Goal: Task Accomplishment & Management: Use online tool/utility

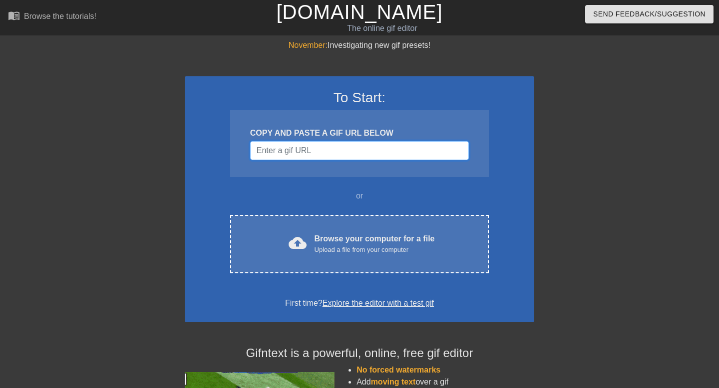
click at [379, 150] on input "Username" at bounding box center [359, 150] width 219 height 19
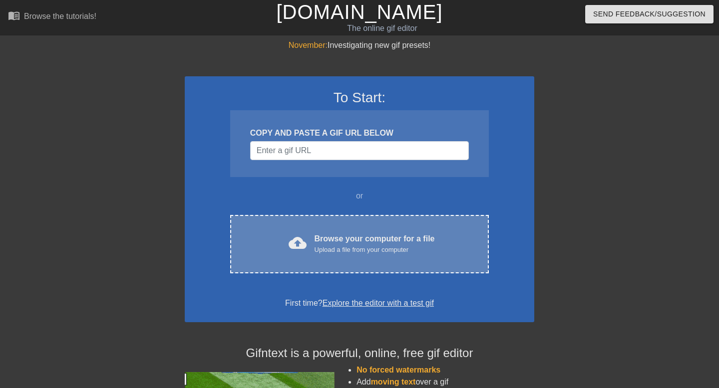
click at [378, 230] on div "cloud_upload Browse your computer for a file Upload a file from your computer C…" at bounding box center [359, 244] width 259 height 58
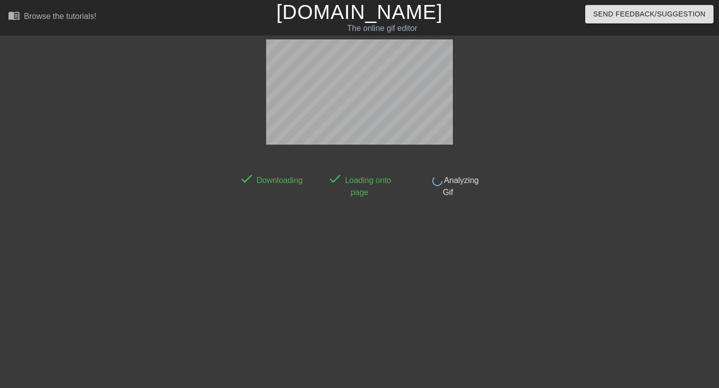
scroll to position [24, 0]
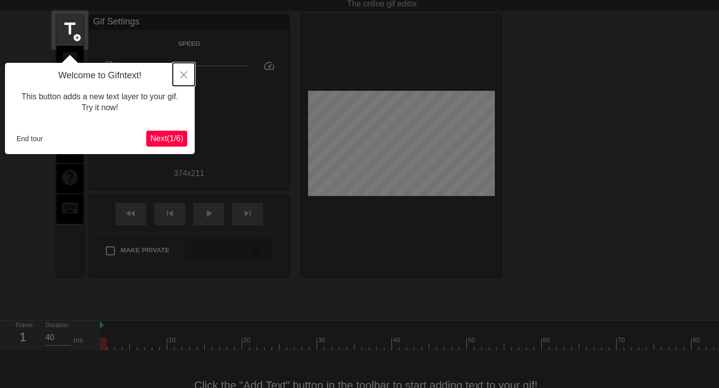
click at [184, 77] on icon "Close" at bounding box center [183, 74] width 7 height 7
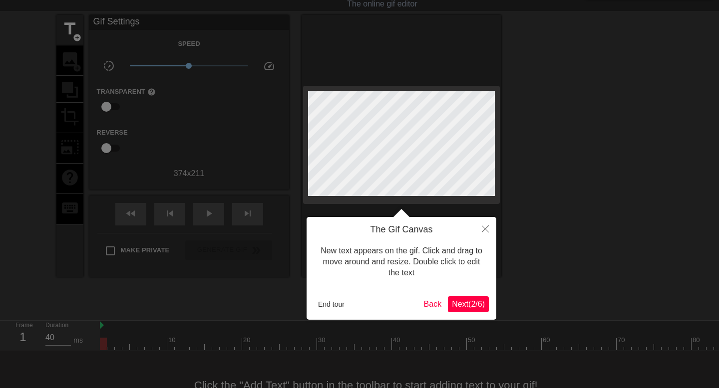
scroll to position [0, 0]
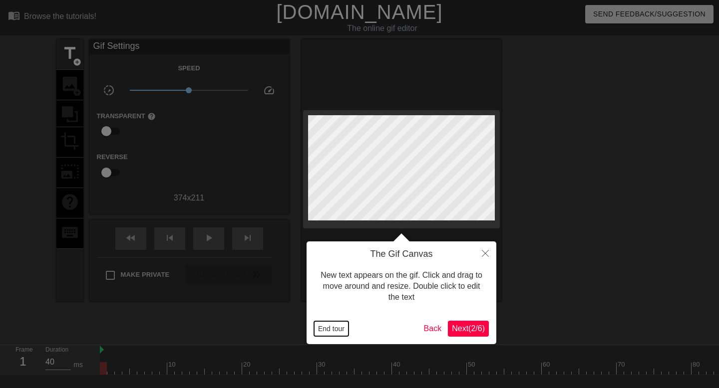
click at [340, 326] on button "End tour" at bounding box center [331, 329] width 34 height 15
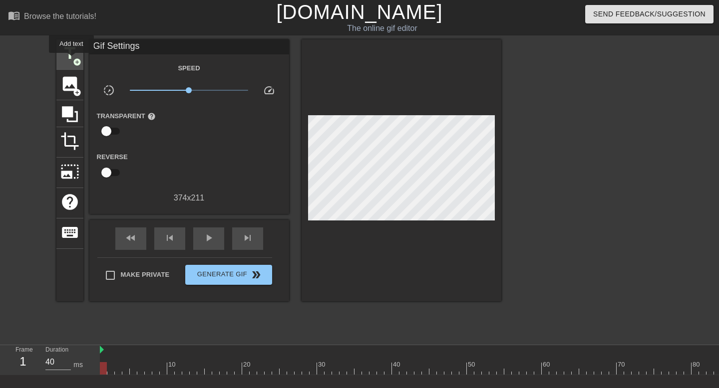
click at [72, 60] on span "title" at bounding box center [69, 53] width 19 height 19
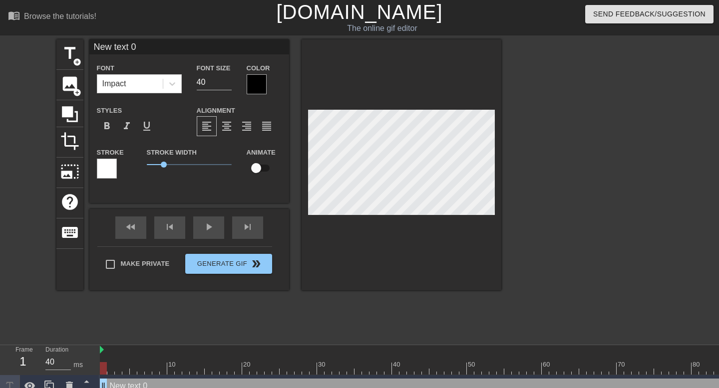
scroll to position [11, 0]
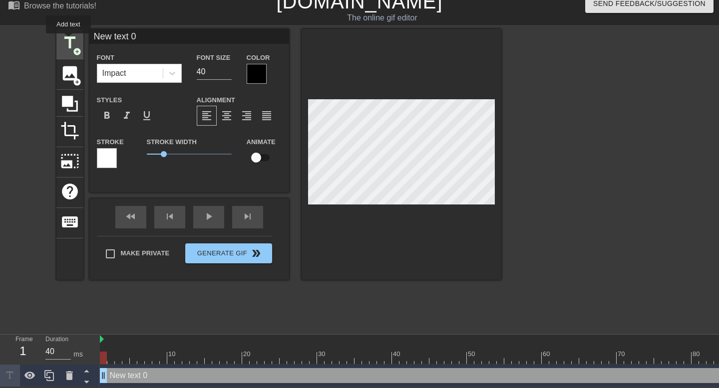
click at [69, 40] on span "title" at bounding box center [69, 42] width 19 height 19
type input "New text 1"
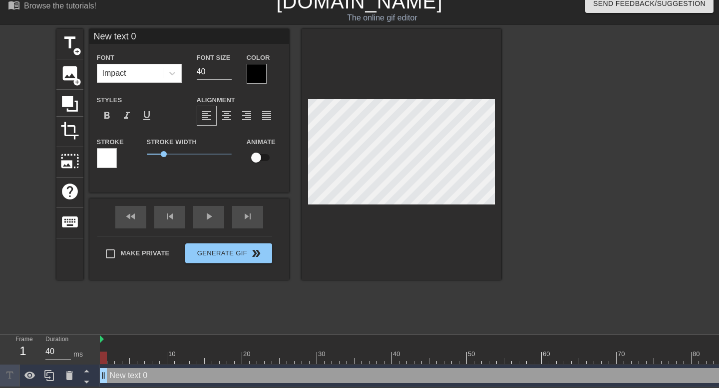
scroll to position [0, 0]
type input "M"
type textarea "M"
type input "MA"
type textarea "MA"
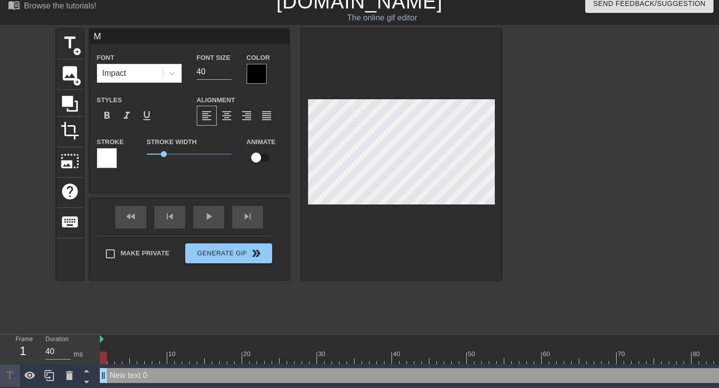
scroll to position [0, 0]
type input "MAT"
type textarea "MAT"
type input "MATH"
type textarea "MATH"
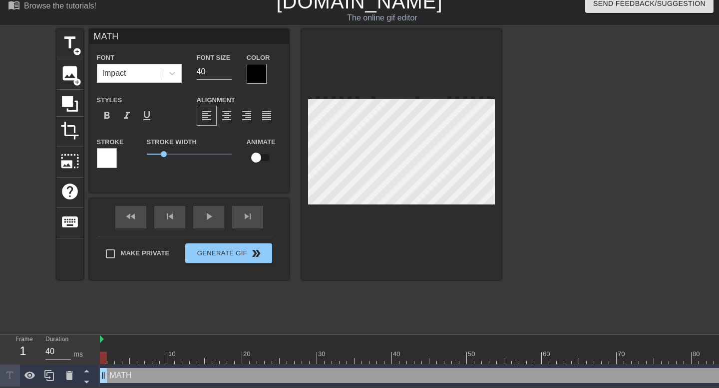
type input "MATHI"
type textarea "MATHI"
type input "[PERSON_NAME]"
type textarea "[PERSON_NAME]"
type input "[PERSON_NAME]"
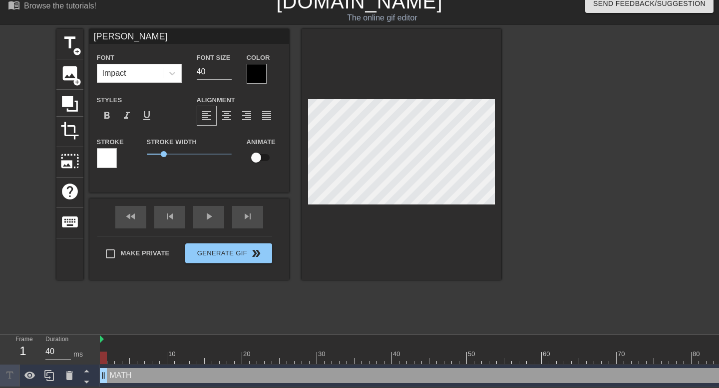
type textarea "[PERSON_NAME]"
type input "[PERSON_NAME]"
type textarea "[PERSON_NAME]"
type input "MATHI"
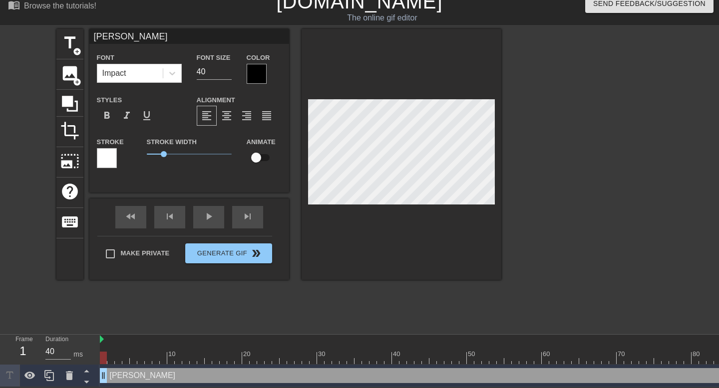
type textarea "MATHI"
type input "MATH"
type textarea "MATH"
type input "MAT"
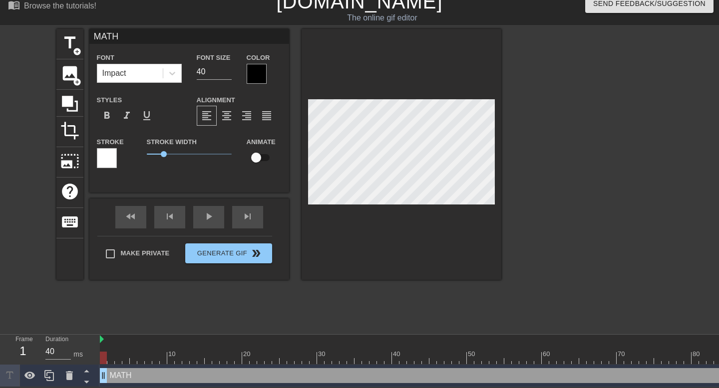
type textarea "MAT"
type input "MA"
type textarea "MA"
type input "M"
type textarea "M"
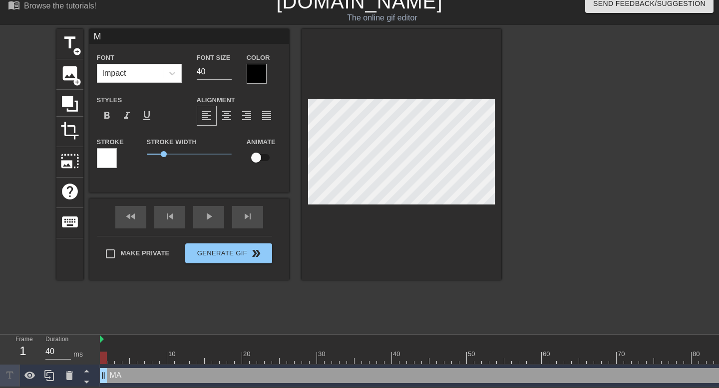
type input "Ma"
type textarea "Ma"
type input "Mat"
type textarea "Mat"
type input "Math"
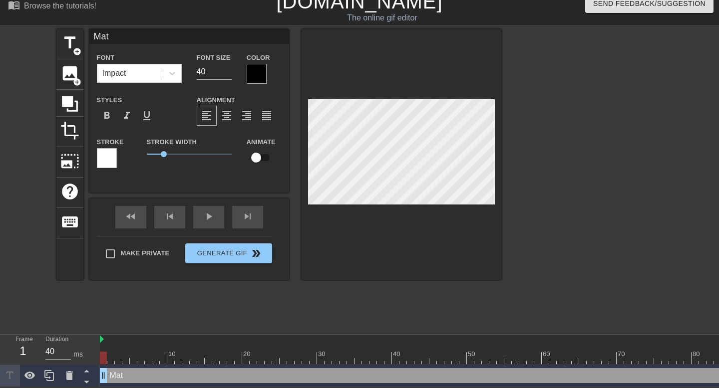
type textarea "Math"
type input "Mathi"
type textarea "Mathi"
type input "[PERSON_NAME]"
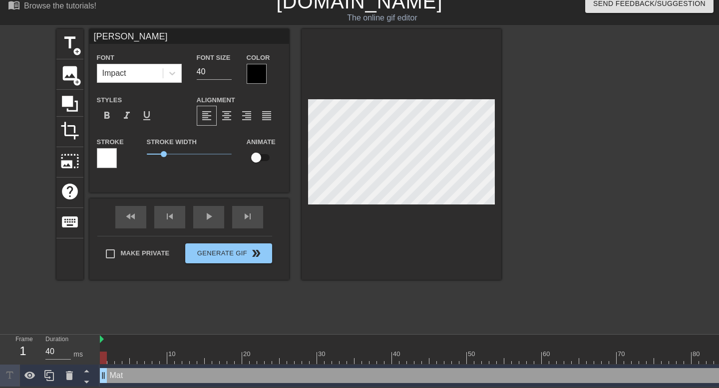
type textarea "[PERSON_NAME]"
type input "[PERSON_NAME]"
type textarea "[PERSON_NAME]"
click at [258, 77] on div at bounding box center [257, 74] width 20 height 20
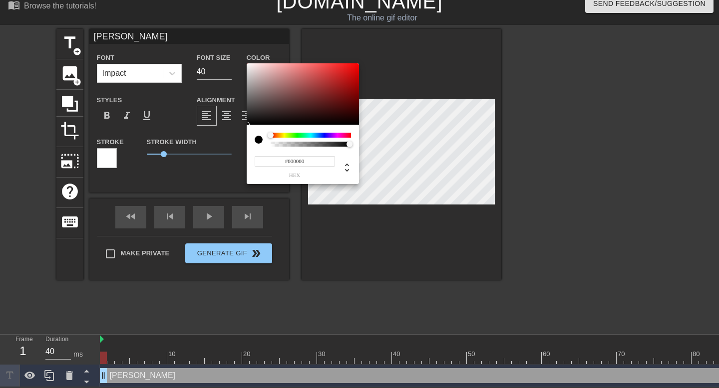
click at [269, 142] on div at bounding box center [263, 140] width 16 height 14
type input "0"
type input "1"
drag, startPoint x: 272, startPoint y: 142, endPoint x: 388, endPoint y: 157, distance: 117.8
click at [388, 157] on div "0 r 0 g 0 b 1 a" at bounding box center [359, 194] width 719 height 388
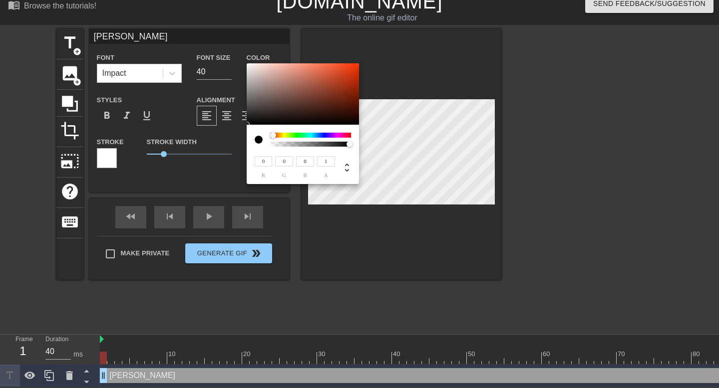
drag, startPoint x: 270, startPoint y: 134, endPoint x: 255, endPoint y: 133, distance: 15.0
click at [255, 133] on div at bounding box center [303, 140] width 96 height 14
type input "39"
type input "34"
type input "33"
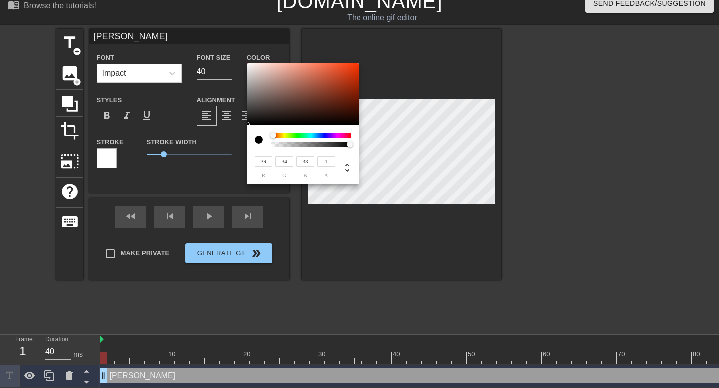
type input "82"
type input "75"
type input "73"
type input "195"
type input "190"
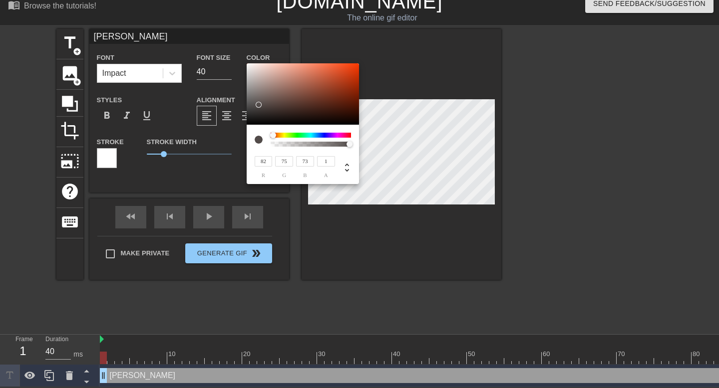
type input "189"
type input "255"
type input "113"
type input "85"
type input "208"
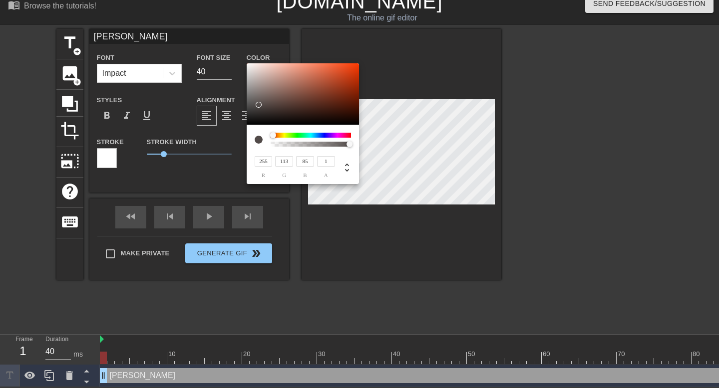
type input "198"
type input "255"
type input "230"
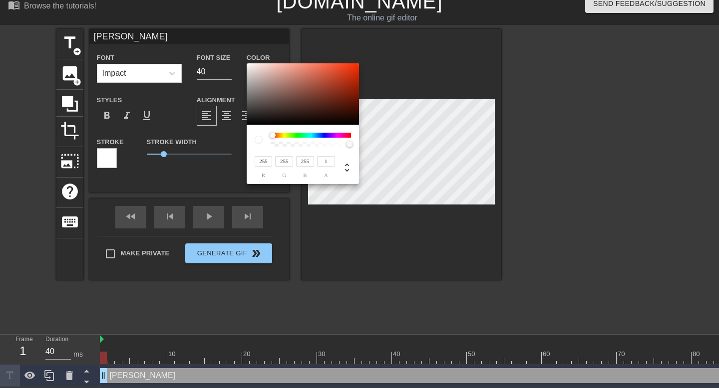
type input "230"
type input "142"
type input "55"
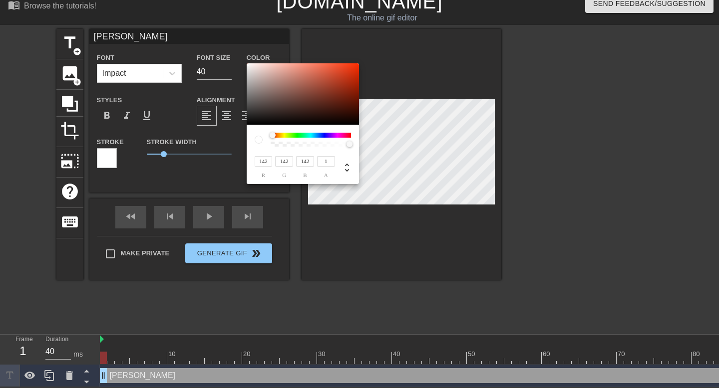
type input "55"
type input "8"
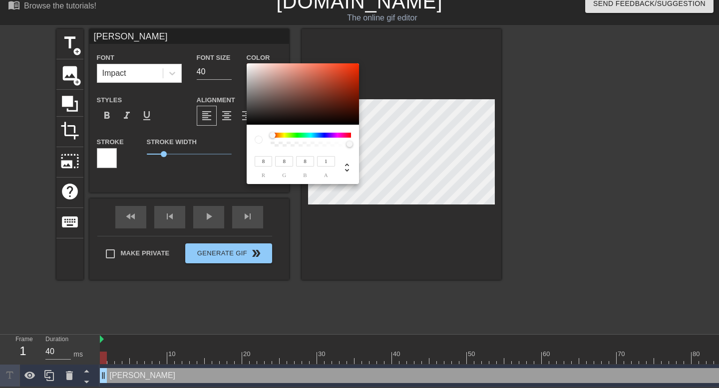
type input "0"
drag, startPoint x: 262, startPoint y: 116, endPoint x: 246, endPoint y: 143, distance: 31.8
click at [247, 143] on div "0 r 0 g 0 b 1 a" at bounding box center [303, 123] width 112 height 121
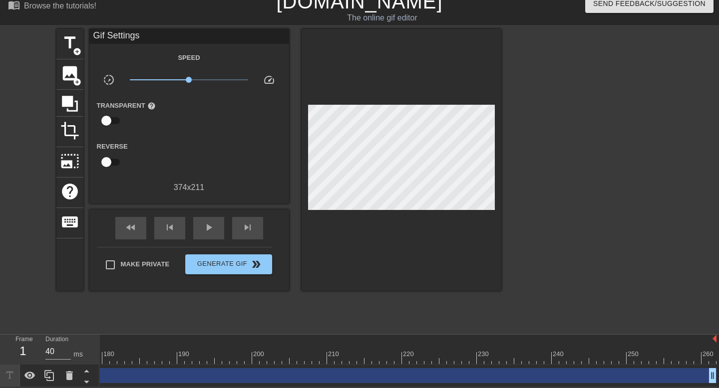
scroll to position [11, 7]
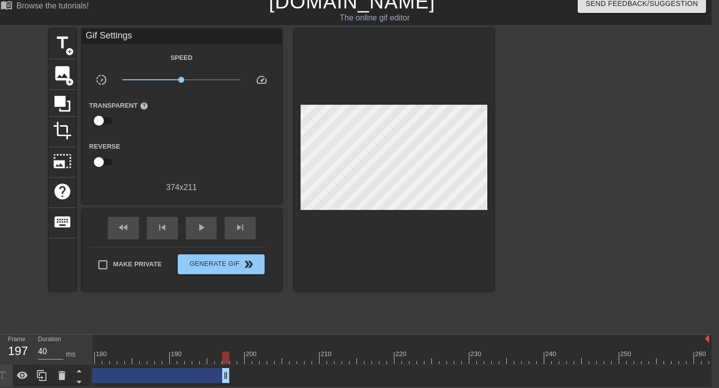
drag, startPoint x: 705, startPoint y: 380, endPoint x: 225, endPoint y: 369, distance: 479.9
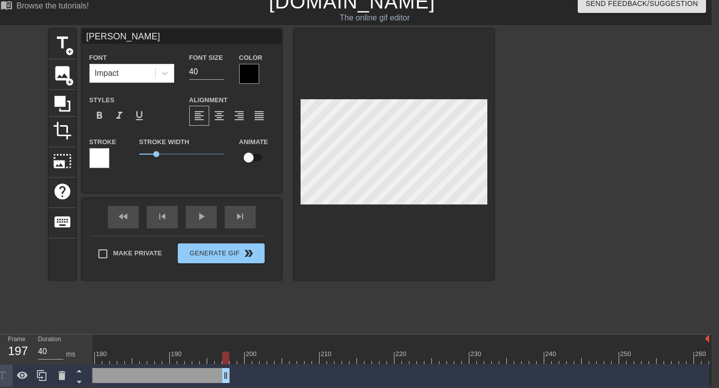
click at [205, 298] on div "title add_circle image add_circle crop photo_size_select_large help keyboard Ma…" at bounding box center [271, 179] width 445 height 300
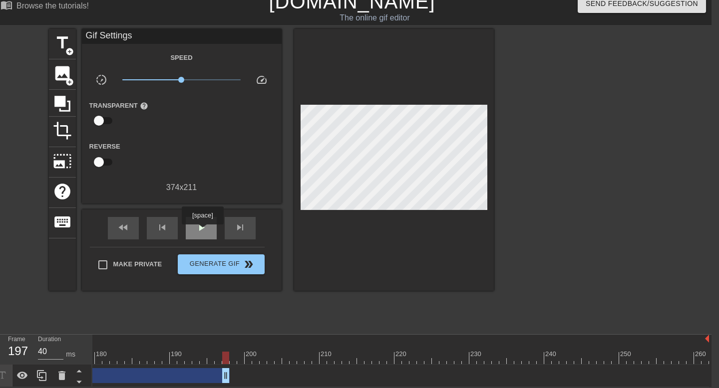
click at [202, 230] on span "play_arrow" at bounding box center [201, 228] width 12 height 12
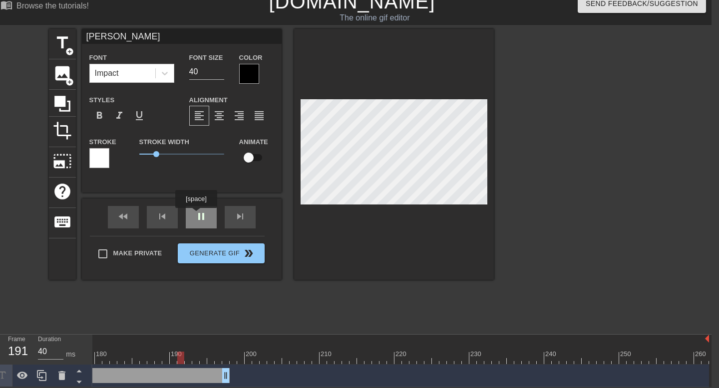
click at [197, 215] on div "fast_rewind skip_previous pause skip_next" at bounding box center [181, 217] width 163 height 37
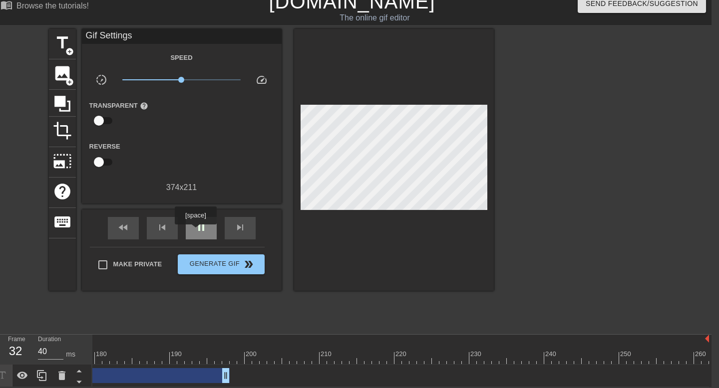
click at [197, 232] on span "pause" at bounding box center [201, 228] width 12 height 12
click at [59, 42] on span "title" at bounding box center [62, 42] width 19 height 19
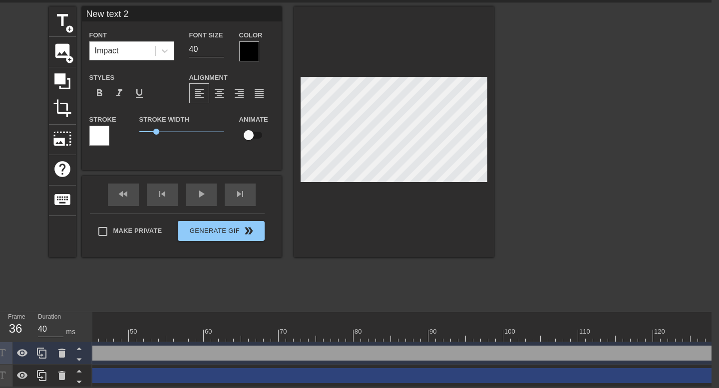
scroll to position [0, 0]
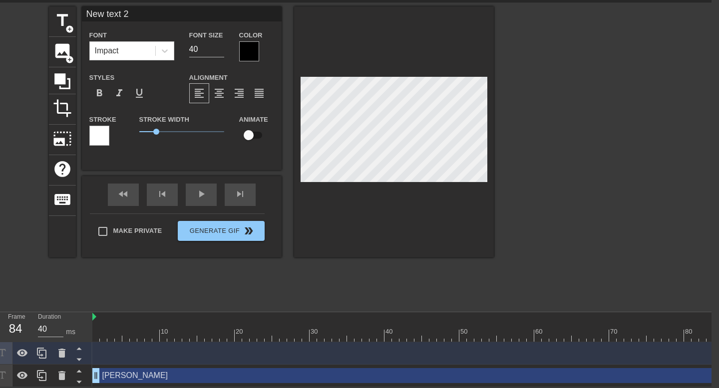
drag, startPoint x: 358, startPoint y: 352, endPoint x: 718, endPoint y: 357, distance: 360.5
click at [711, 357] on html "menu_book Browse the tutorials! [DOMAIN_NAME] The online gif editor Send Feedba…" at bounding box center [352, 177] width 719 height 420
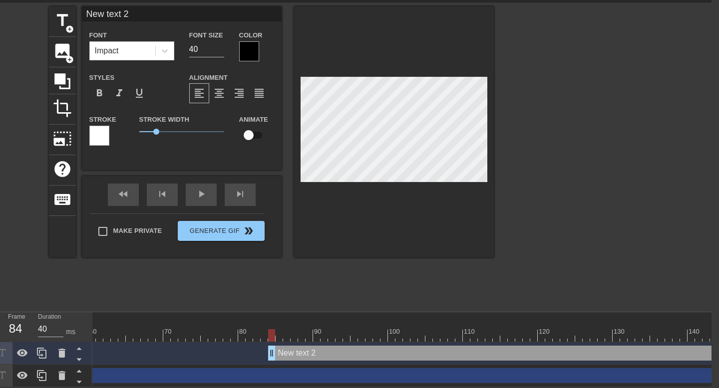
scroll to position [0, 474]
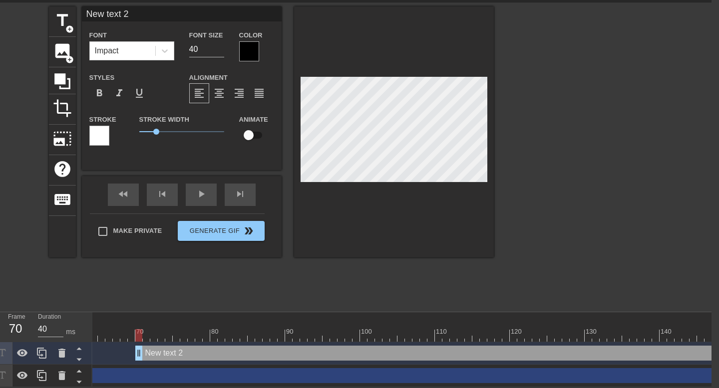
drag, startPoint x: 245, startPoint y: 352, endPoint x: 139, endPoint y: 353, distance: 105.3
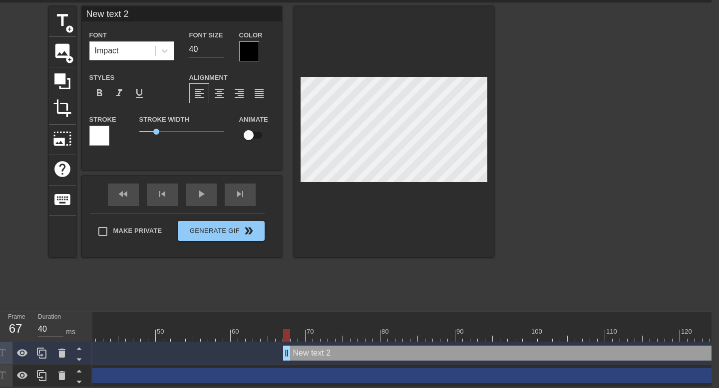
drag, startPoint x: 310, startPoint y: 354, endPoint x: 285, endPoint y: 354, distance: 25.0
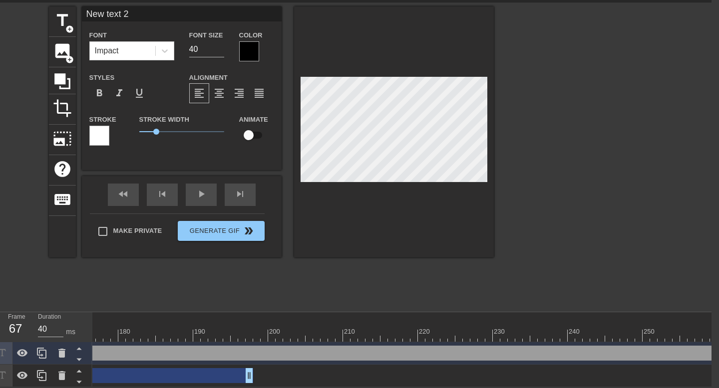
scroll to position [0, 1338]
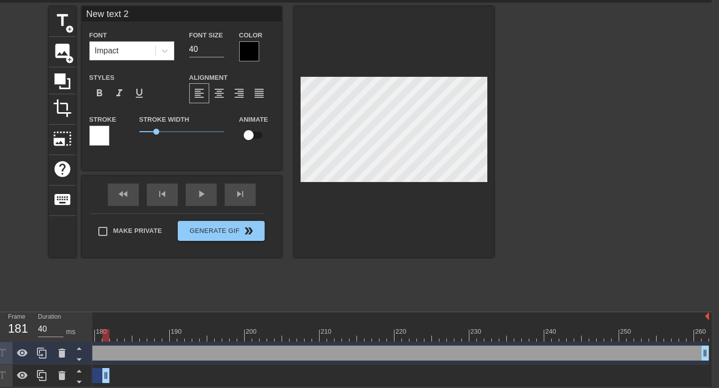
drag, startPoint x: 225, startPoint y: 373, endPoint x: 104, endPoint y: 369, distance: 121.4
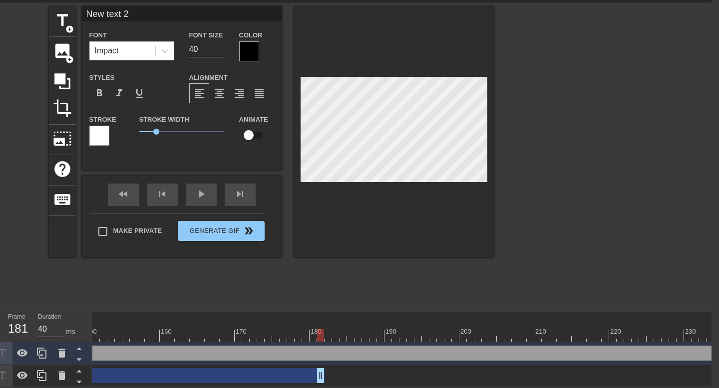
scroll to position [0, 998]
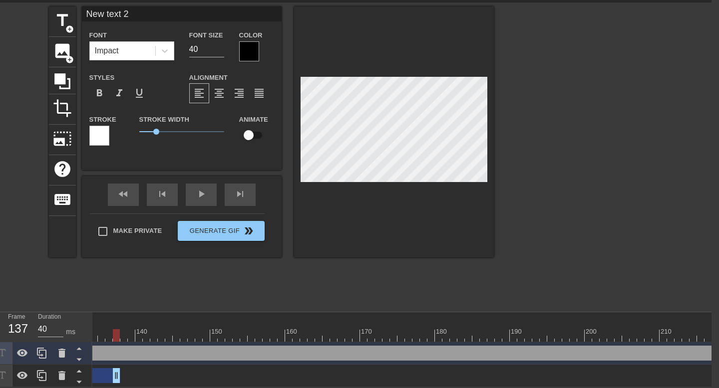
drag, startPoint x: 442, startPoint y: 375, endPoint x: 114, endPoint y: 362, distance: 328.3
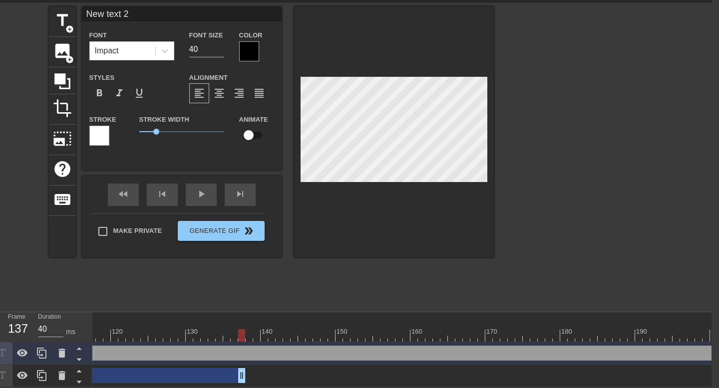
scroll to position [0, 708]
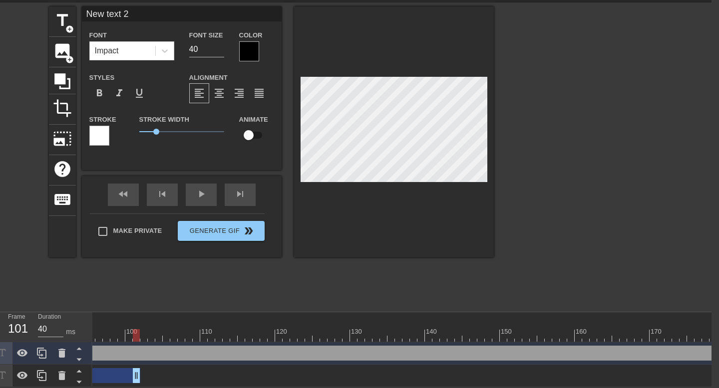
drag, startPoint x: 407, startPoint y: 372, endPoint x: 136, endPoint y: 362, distance: 271.3
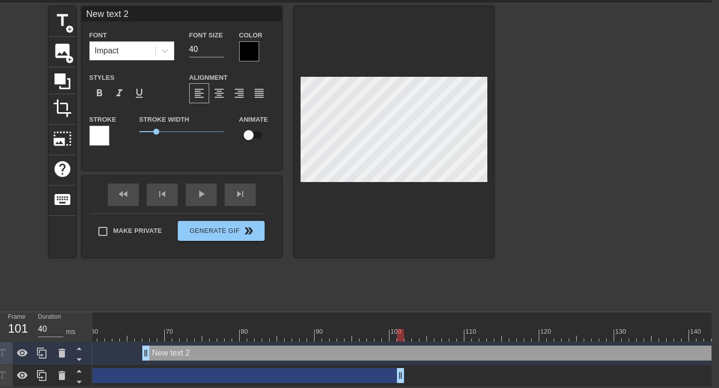
scroll to position [0, 393]
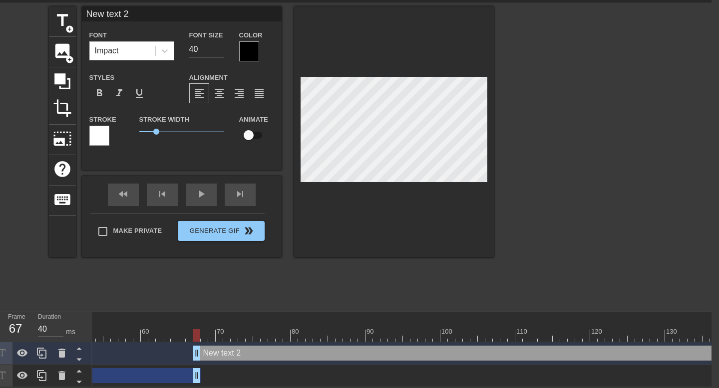
drag, startPoint x: 453, startPoint y: 374, endPoint x: 196, endPoint y: 367, distance: 257.2
drag, startPoint x: 189, startPoint y: 372, endPoint x: 199, endPoint y: 373, distance: 9.5
drag, startPoint x: 198, startPoint y: 351, endPoint x: 0, endPoint y: 342, distance: 198.4
click at [0, 342] on div "Frame 41 Duration 40 ms 10 20 30 40 50 60 70 80 90 100 110 120 130 140 150" at bounding box center [352, 350] width 719 height 75
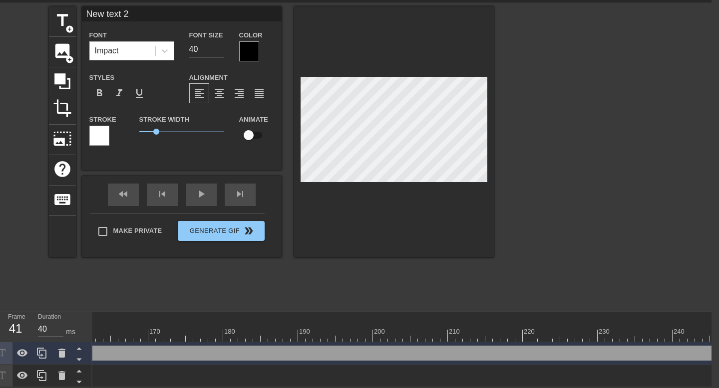
scroll to position [0, 1338]
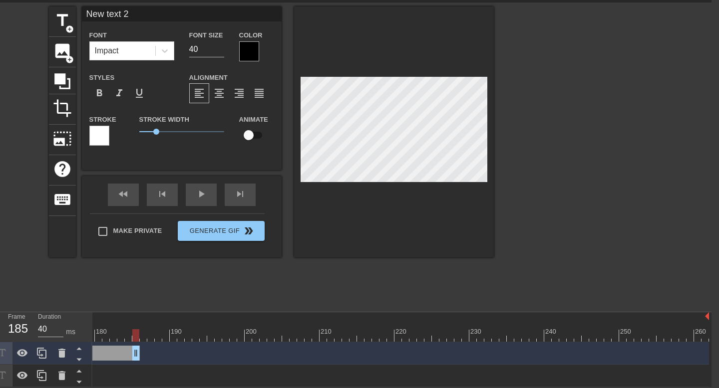
drag, startPoint x: 704, startPoint y: 352, endPoint x: 125, endPoint y: 326, distance: 580.3
click at [125, 326] on div "10 20 30 40 50 60 70 80 90 100 110 120 130 140 150 160" at bounding box center [401, 350] width 619 height 75
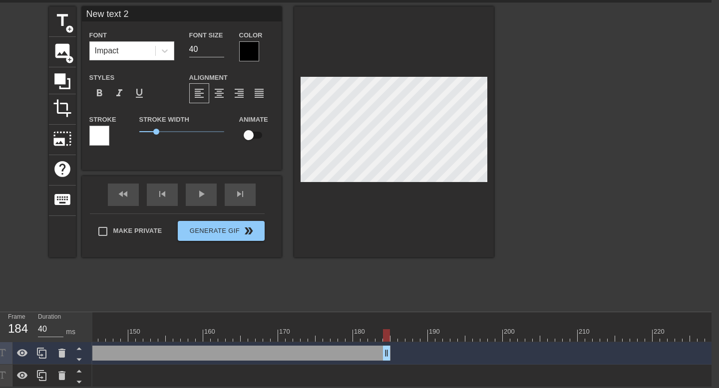
scroll to position [0, 825]
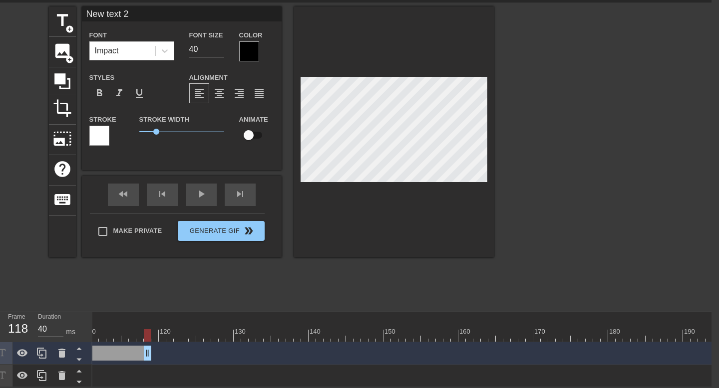
drag, startPoint x: 642, startPoint y: 353, endPoint x: 145, endPoint y: 341, distance: 497.4
click at [145, 341] on div "10 20 30 40 50 60 70 80 90 100 110 120 130 140 150 160" at bounding box center [401, 350] width 619 height 75
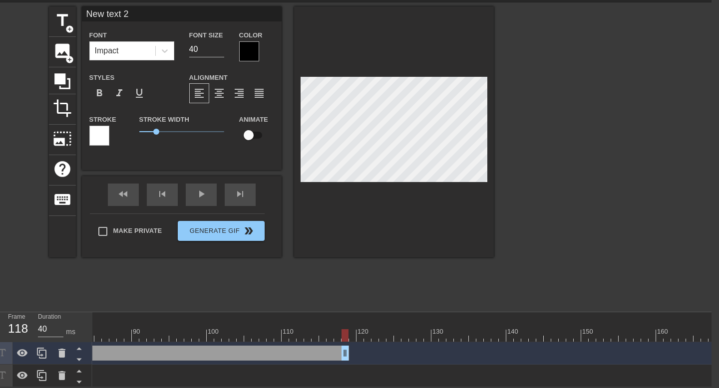
scroll to position [0, 467]
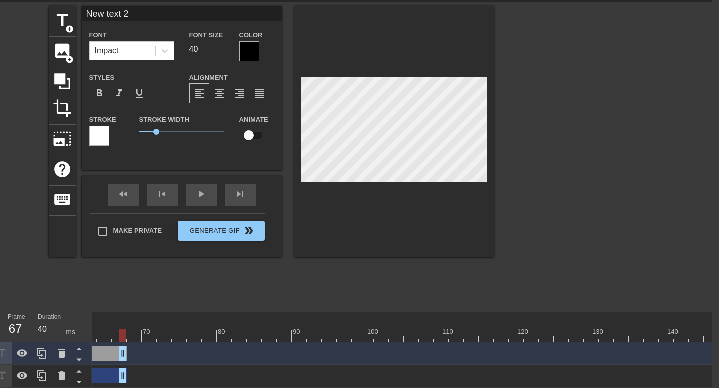
drag, startPoint x: 505, startPoint y: 353, endPoint x: 123, endPoint y: 346, distance: 382.5
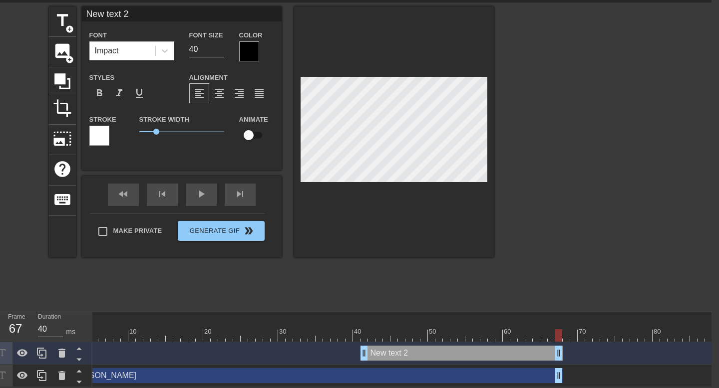
scroll to position [0, 16]
drag, startPoint x: 575, startPoint y: 352, endPoint x: 560, endPoint y: 353, distance: 15.5
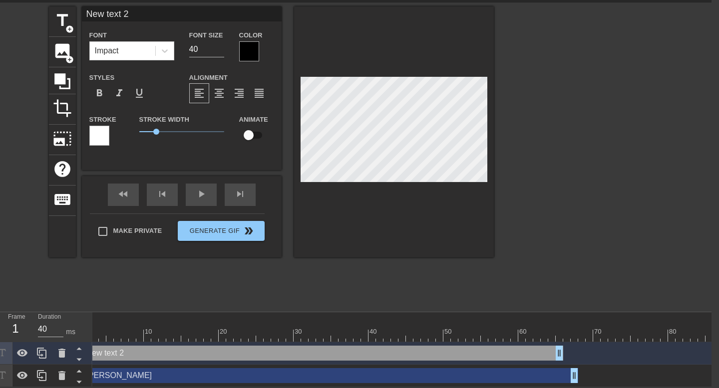
drag, startPoint x: 380, startPoint y: 350, endPoint x: 0, endPoint y: 352, distance: 379.9
click at [0, 352] on div "Frame 1 Duration 40 ms 10 20 30 40 50 60 70 80 90 100 110 120 130 140 150" at bounding box center [352, 350] width 719 height 75
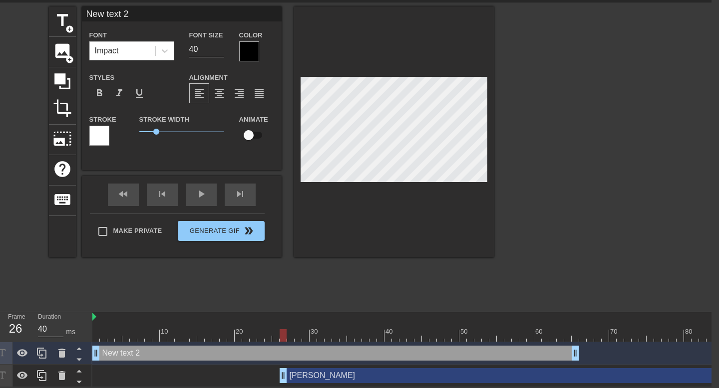
drag, startPoint x: 533, startPoint y: 375, endPoint x: 718, endPoint y: 388, distance: 186.1
click at [711, 387] on html "menu_book Browse the tutorials! [DOMAIN_NAME] The online gif editor Send Feedba…" at bounding box center [352, 177] width 719 height 420
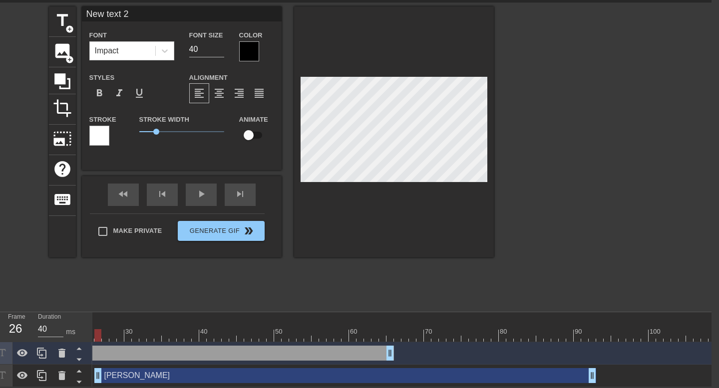
scroll to position [0, 258]
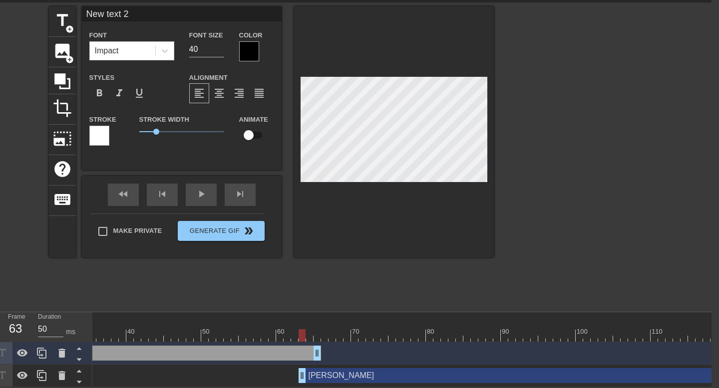
type input "40"
drag, startPoint x: 308, startPoint y: 373, endPoint x: 607, endPoint y: 375, distance: 299.6
click at [607, 375] on div "[PERSON_NAME] drag_handle drag_handle" at bounding box center [572, 375] width 502 height 15
type input "[PERSON_NAME]"
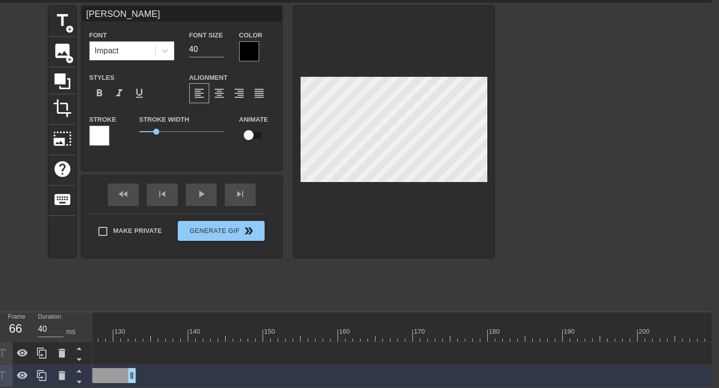
scroll to position [0, 796]
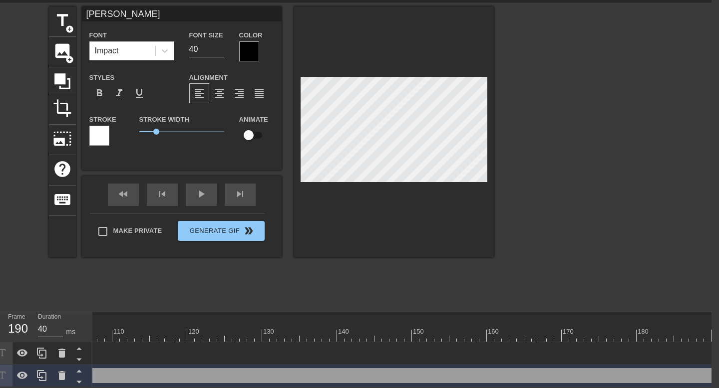
drag, startPoint x: 281, startPoint y: 375, endPoint x: 718, endPoint y: 388, distance: 437.5
click at [711, 387] on html "menu_book Browse the tutorials! [DOMAIN_NAME] The online gif editor Send Feedba…" at bounding box center [352, 177] width 719 height 420
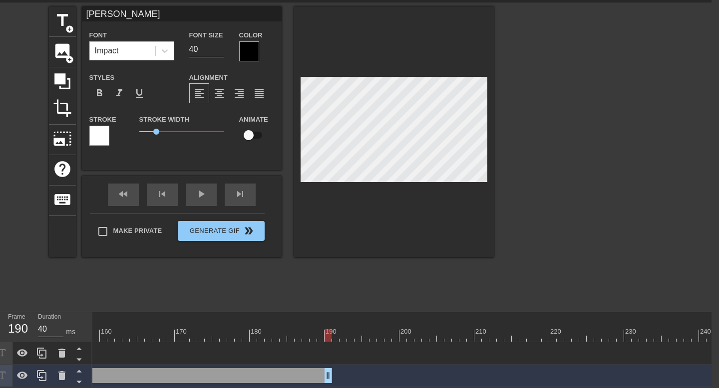
scroll to position [0, 1338]
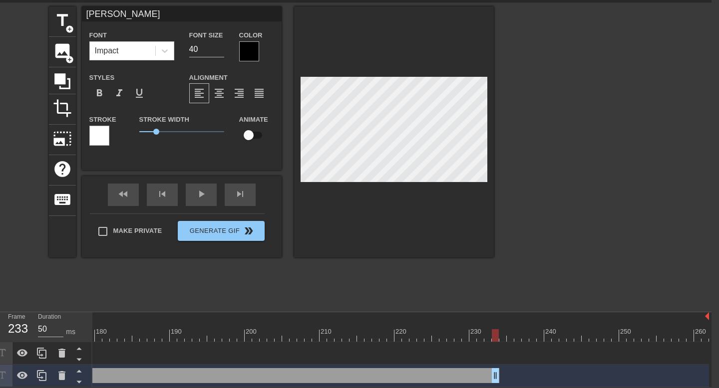
type input "40"
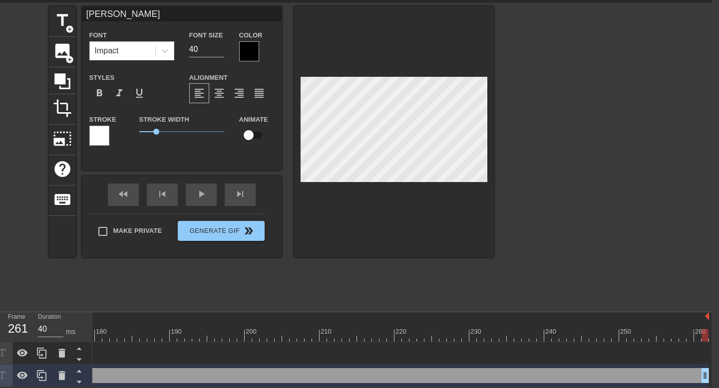
drag, startPoint x: 175, startPoint y: 374, endPoint x: 718, endPoint y: 388, distance: 543.4
click at [711, 387] on html "menu_book Browse the tutorials! [DOMAIN_NAME] The online gif editor Send Feedba…" at bounding box center [352, 177] width 719 height 420
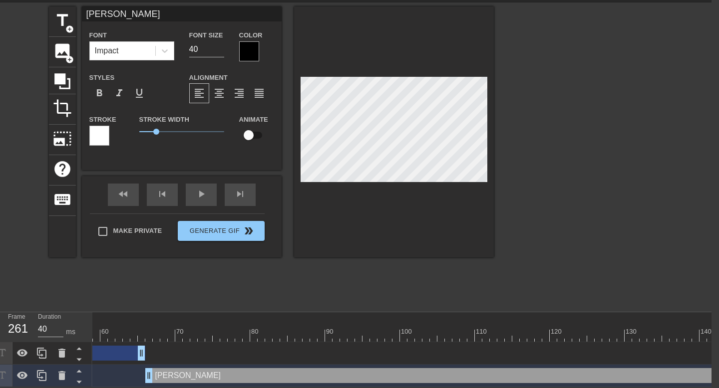
scroll to position [0, 43]
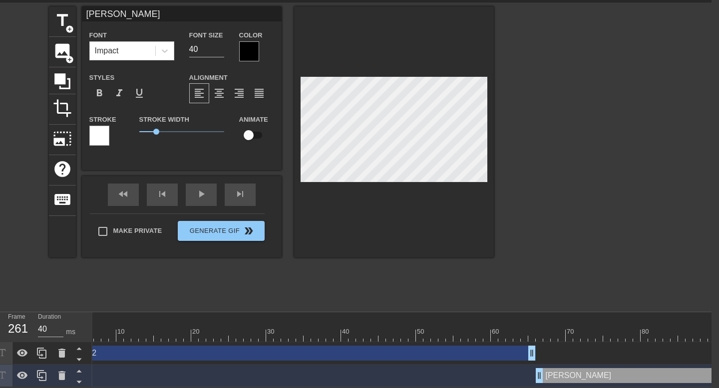
click at [360, 352] on div "New text 2 drag_handle drag_handle" at bounding box center [292, 353] width 487 height 15
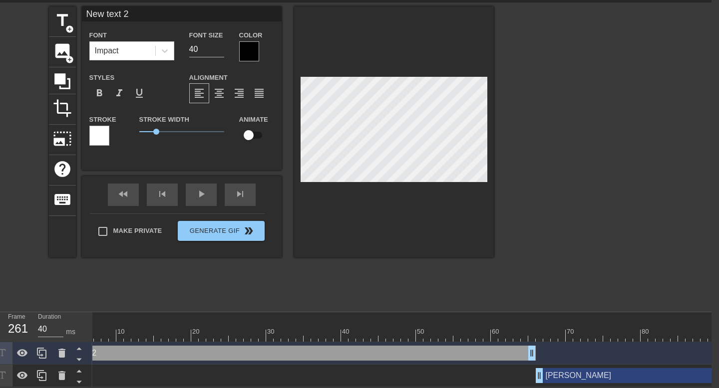
drag, startPoint x: 2, startPoint y: 376, endPoint x: 2, endPoint y: 353, distance: 23.5
click at [2, 353] on div at bounding box center [43, 364] width 100 height 45
click at [79, 369] on icon at bounding box center [79, 371] width 12 height 12
type input "[PERSON_NAME]"
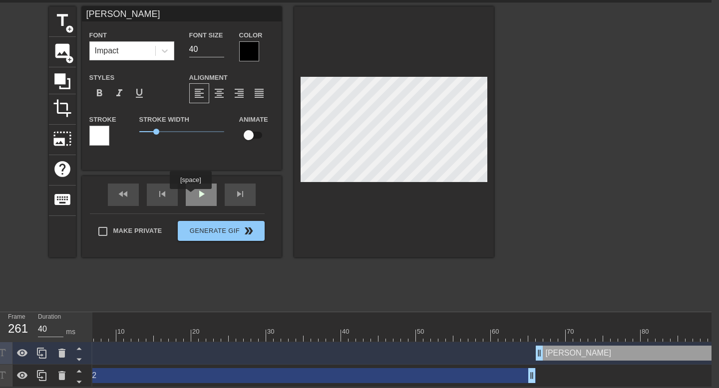
click at [192, 196] on div "play_arrow" at bounding box center [201, 195] width 31 height 22
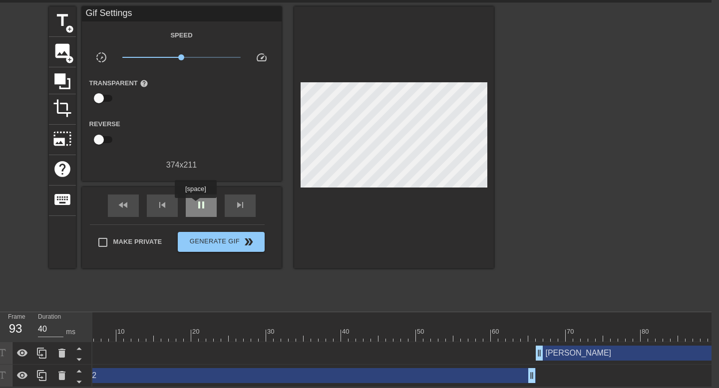
click at [197, 205] on span "pause" at bounding box center [201, 205] width 12 height 12
click at [80, 358] on icon at bounding box center [79, 359] width 12 height 12
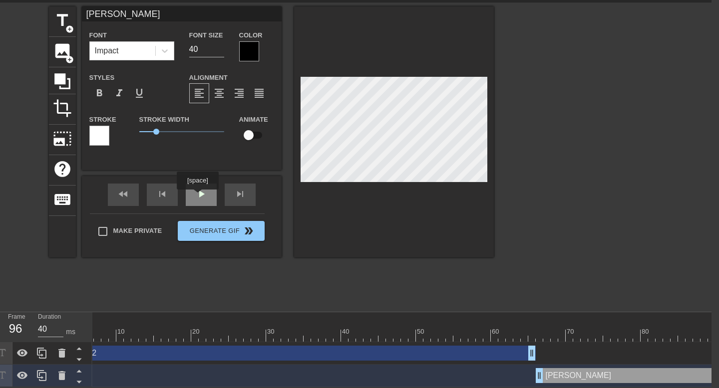
click at [200, 196] on div "play_arrow" at bounding box center [201, 195] width 31 height 22
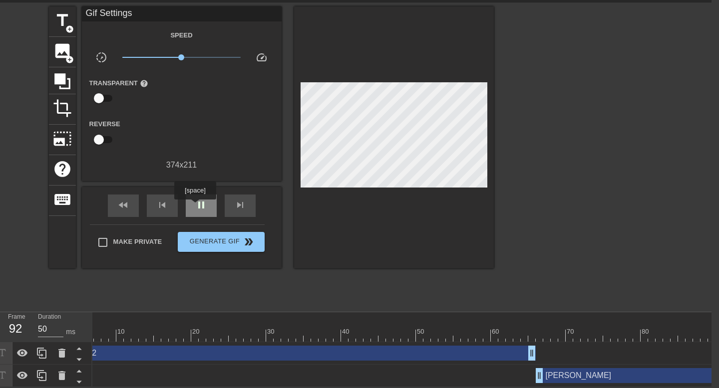
type input "40"
click at [196, 207] on span "pause" at bounding box center [201, 205] width 12 height 12
click at [80, 350] on icon at bounding box center [79, 348] width 12 height 12
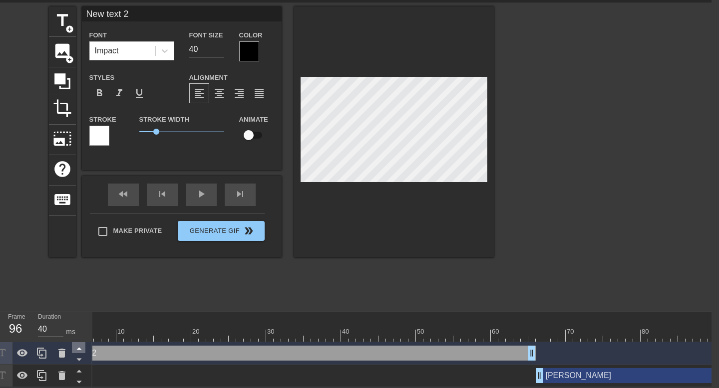
click at [80, 350] on icon at bounding box center [79, 348] width 12 height 12
click at [79, 359] on icon at bounding box center [78, 360] width 5 height 2
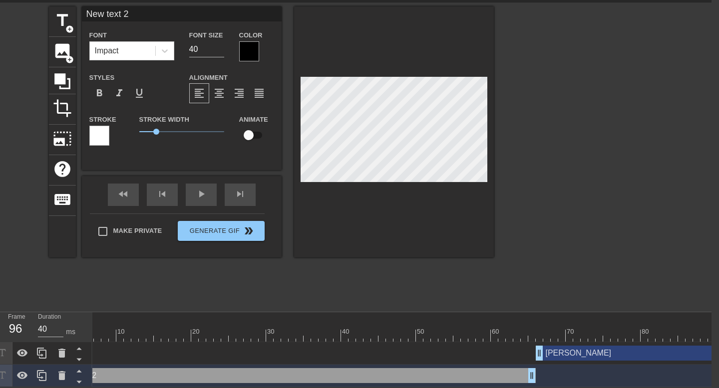
click at [79, 359] on icon at bounding box center [78, 360] width 5 height 2
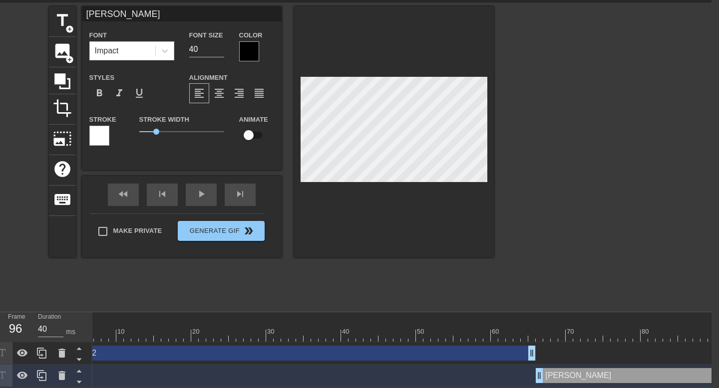
click at [79, 359] on icon at bounding box center [78, 360] width 5 height 2
type input "New text 2"
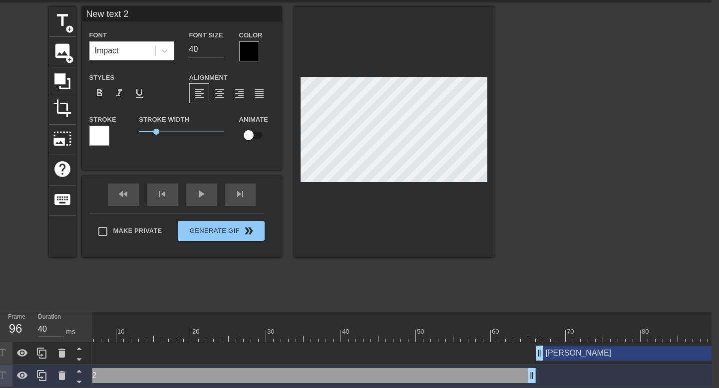
click at [151, 308] on div "menu_book Browse the tutorials! [DOMAIN_NAME] The online gif editor Send Feedba…" at bounding box center [352, 177] width 719 height 420
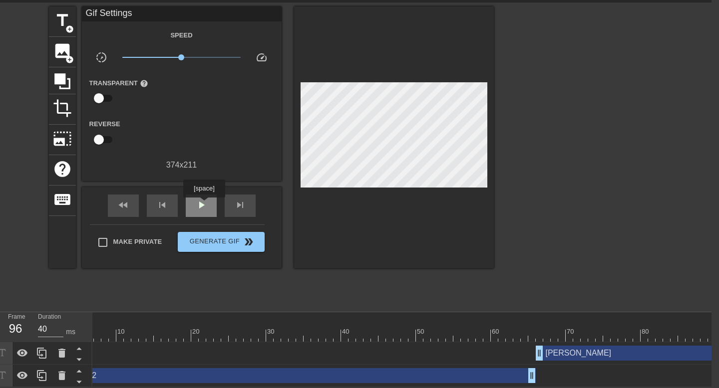
click at [205, 205] on span "play_arrow" at bounding box center [201, 205] width 12 height 12
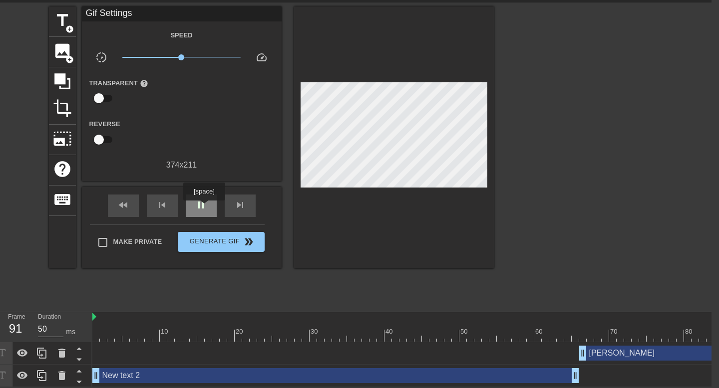
type input "40"
click at [206, 202] on span "pause" at bounding box center [201, 205] width 12 height 12
click at [76, 360] on icon at bounding box center [79, 359] width 12 height 12
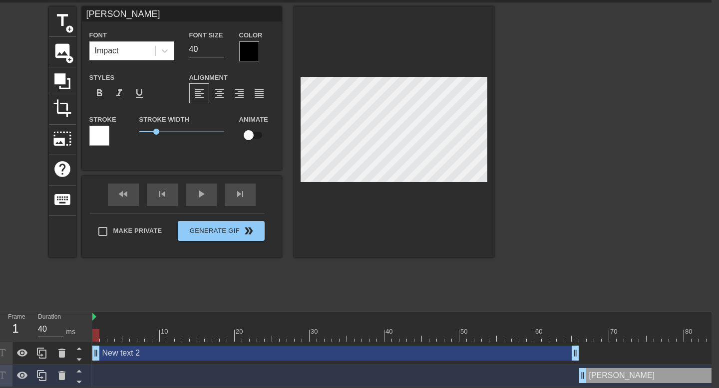
drag, startPoint x: 492, startPoint y: 353, endPoint x: 491, endPoint y: 368, distance: 15.0
click at [491, 368] on div "New text 2 drag_handle drag_handle [PERSON_NAME] drag_handle drag_handle" at bounding box center [401, 364] width 619 height 45
drag, startPoint x: 600, startPoint y: 373, endPoint x: 600, endPoint y: 360, distance: 13.0
click at [600, 360] on div "New text 2 drag_handle drag_handle [PERSON_NAME] drag_handle drag_handle" at bounding box center [401, 364] width 619 height 45
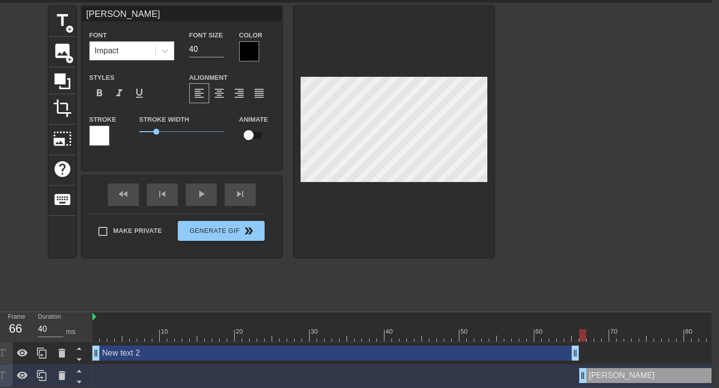
click at [115, 353] on div "New text 2 drag_handle drag_handle" at bounding box center [335, 353] width 487 height 15
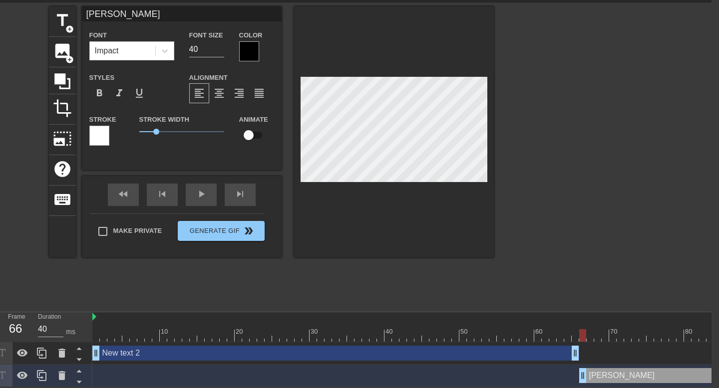
type input "New text 2"
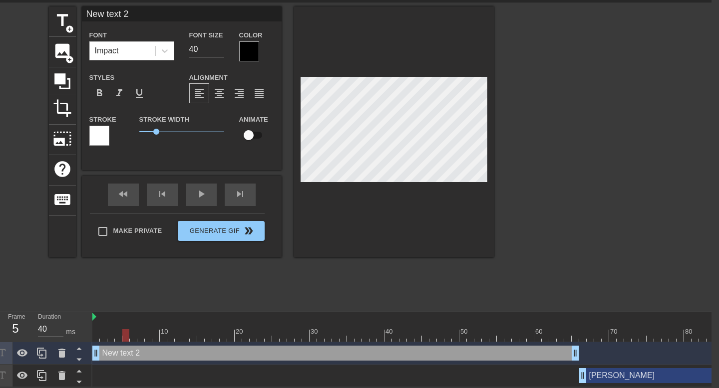
type input "50"
drag, startPoint x: 583, startPoint y: 336, endPoint x: 107, endPoint y: 318, distance: 475.6
type input "New 2"
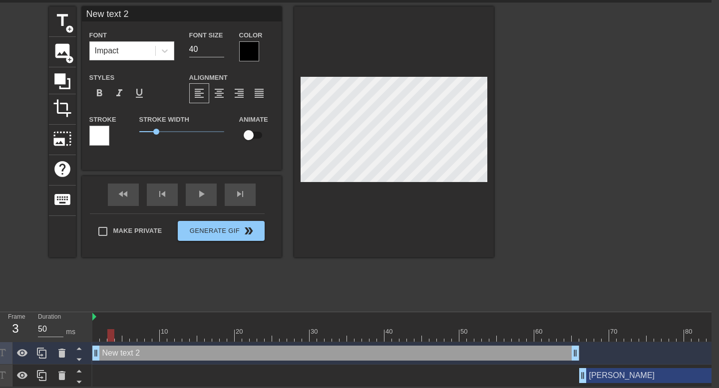
type textarea "New 2"
type input "New 2"
type textarea "New 2"
type input "Ne 2"
type textarea "Ne 2"
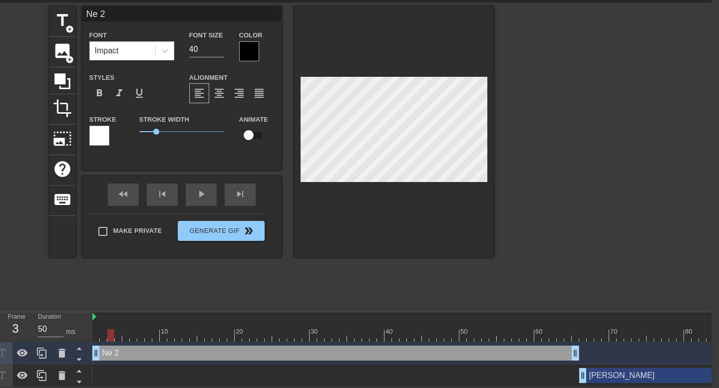
type input "N 2"
type textarea "N 2"
type input "N2"
type textarea "N2"
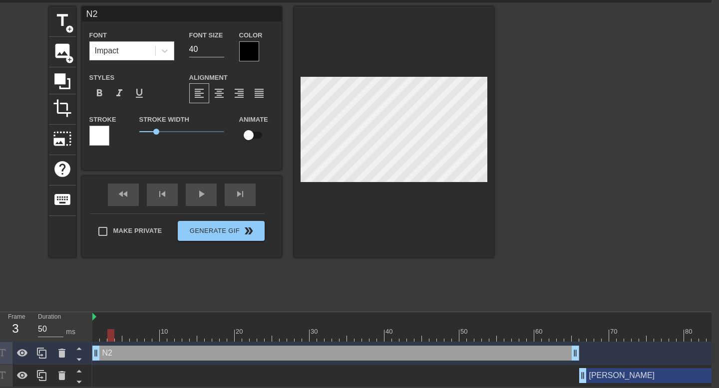
type input "2"
type textarea "2"
type input "M"
type textarea "M"
type input "Ma"
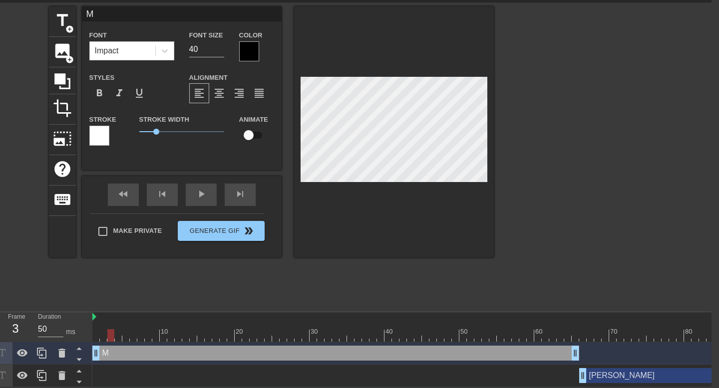
type textarea "Ma"
type input "Mat"
type textarea "Mat"
type input "Math"
type textarea "Math"
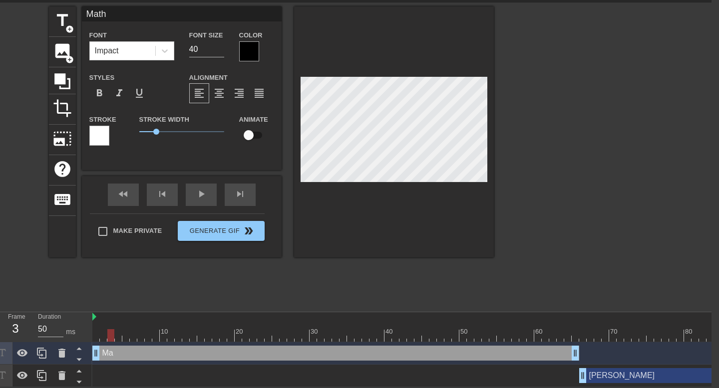
type input "Mathi"
type textarea "[PERSON_NAME]"
type input "[PERSON_NAME]"
type textarea "[PERSON_NAME]"
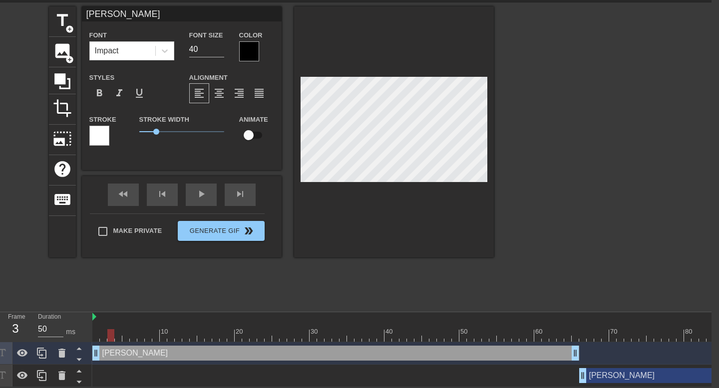
click at [558, 155] on div at bounding box center [581, 156] width 150 height 300
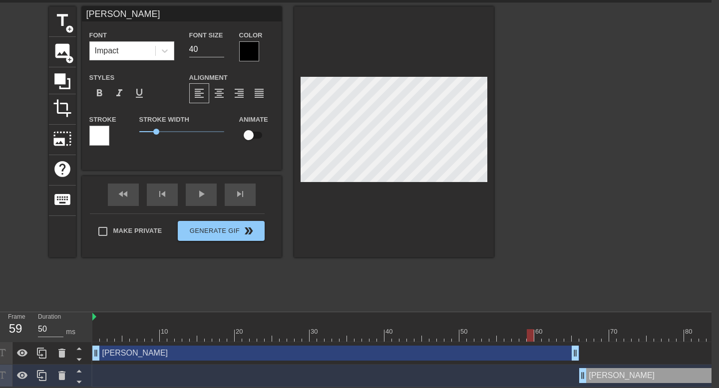
type input "40"
drag, startPoint x: 110, startPoint y: 335, endPoint x: 583, endPoint y: 344, distance: 472.9
click at [583, 344] on div "10 20 30 40 50 60 70 80 90 100 110 120 130 140 150 160" at bounding box center [401, 350] width 619 height 75
type input "playwright-e2e-tests"
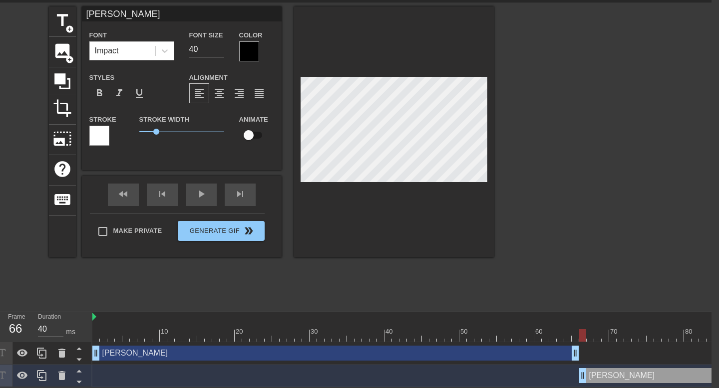
type textarea "playwright-e2e-tests"
drag, startPoint x: 155, startPoint y: 132, endPoint x: 169, endPoint y: 137, distance: 14.8
click at [169, 137] on div "Stroke Width 1.8" at bounding box center [182, 133] width 100 height 41
click at [386, 210] on div at bounding box center [394, 131] width 200 height 251
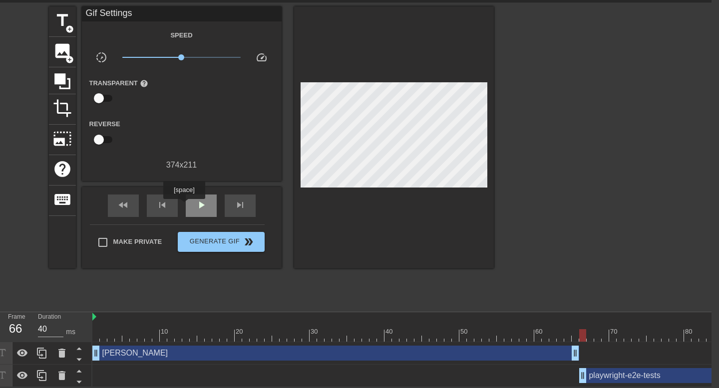
click at [186, 207] on div "play_arrow" at bounding box center [201, 206] width 31 height 22
click at [194, 207] on div "pause" at bounding box center [201, 206] width 31 height 22
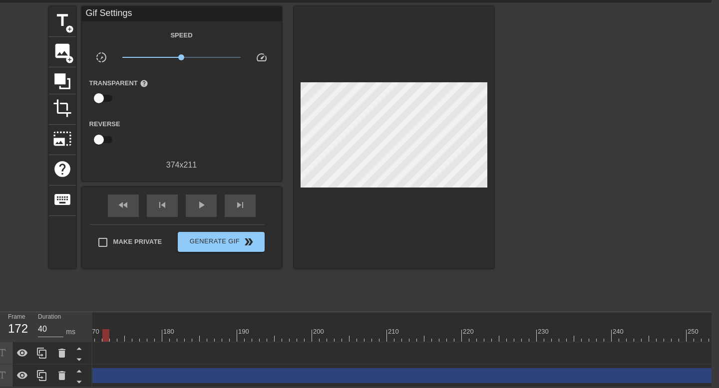
scroll to position [0, 1338]
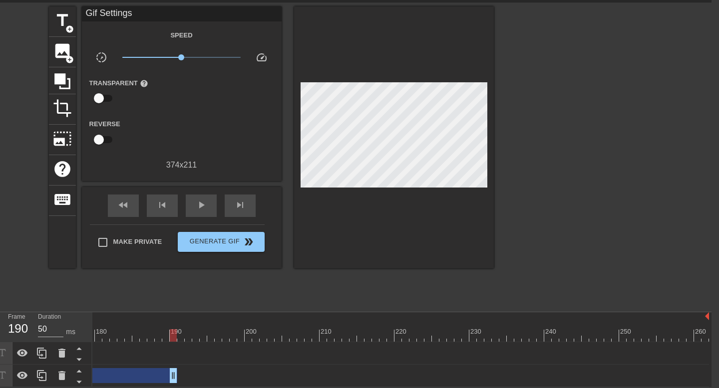
drag, startPoint x: 705, startPoint y: 374, endPoint x: 168, endPoint y: 383, distance: 537.3
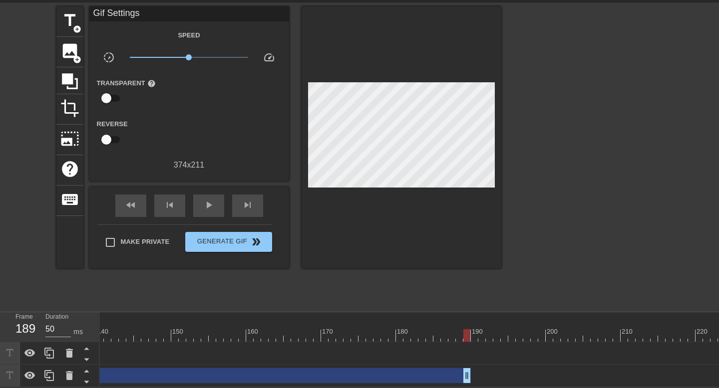
scroll to position [0, 971]
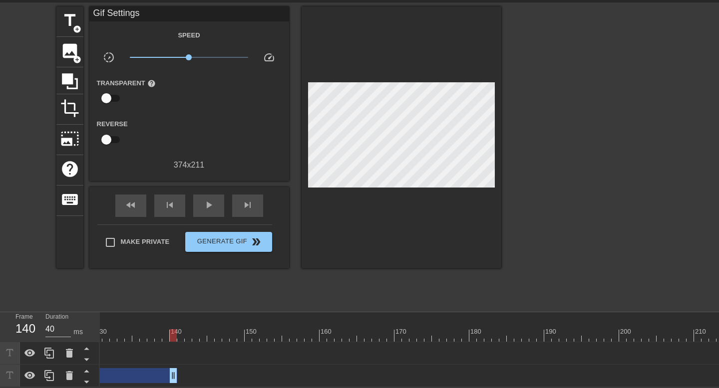
drag, startPoint x: 542, startPoint y: 374, endPoint x: 171, endPoint y: 377, distance: 371.5
click at [171, 377] on div "playwright-e2e-tests drag_handle drag_handle" at bounding box center [106, 375] width 1955 height 15
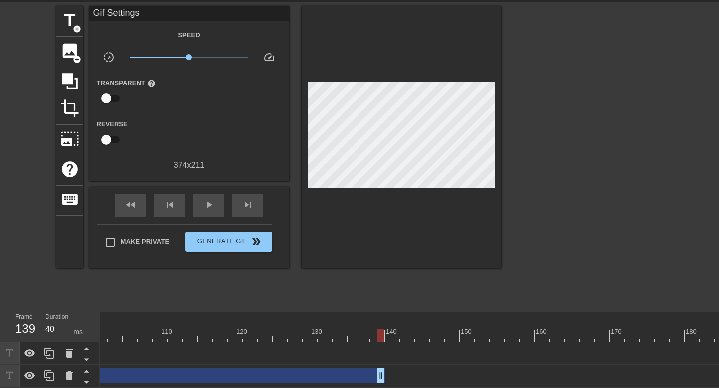
scroll to position [0, 680]
drag, startPoint x: 454, startPoint y: 374, endPoint x: 395, endPoint y: 376, distance: 58.5
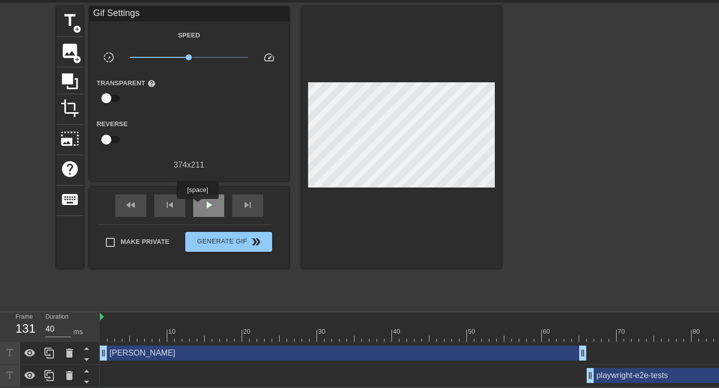
click at [199, 206] on div "play_arrow" at bounding box center [208, 206] width 31 height 22
type input "40"
click at [199, 206] on div "pause" at bounding box center [208, 206] width 31 height 22
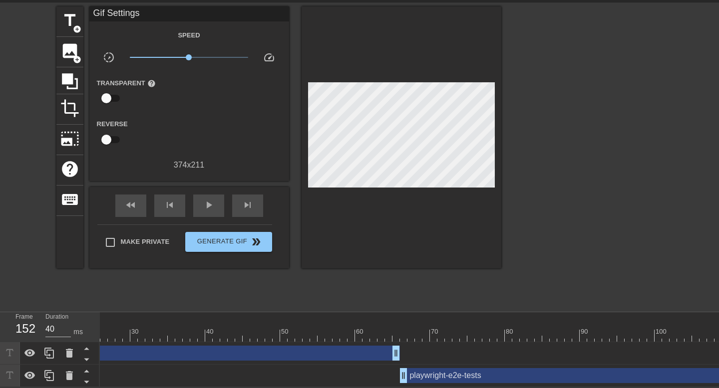
scroll to position [0, 356]
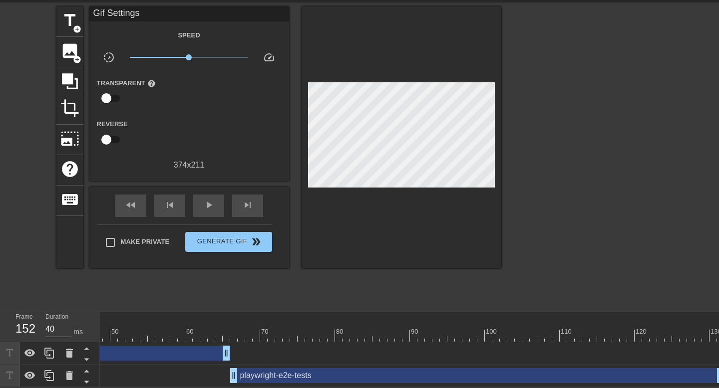
click at [385, 371] on div "playwright-e2e-tests drag_handle drag_handle" at bounding box center [477, 375] width 494 height 15
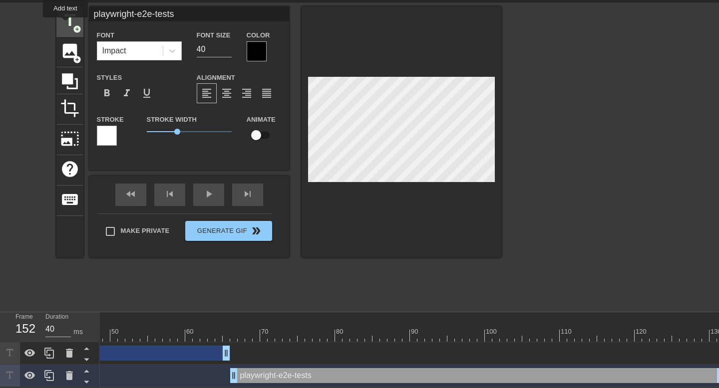
click at [66, 24] on span "title" at bounding box center [69, 20] width 19 height 19
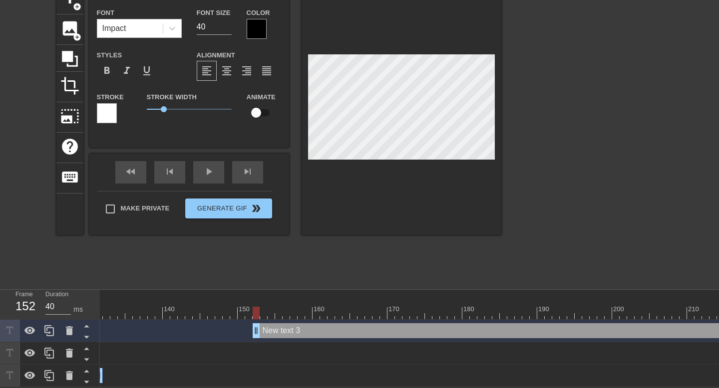
scroll to position [0, 979]
click at [85, 338] on icon at bounding box center [86, 338] width 5 height 2
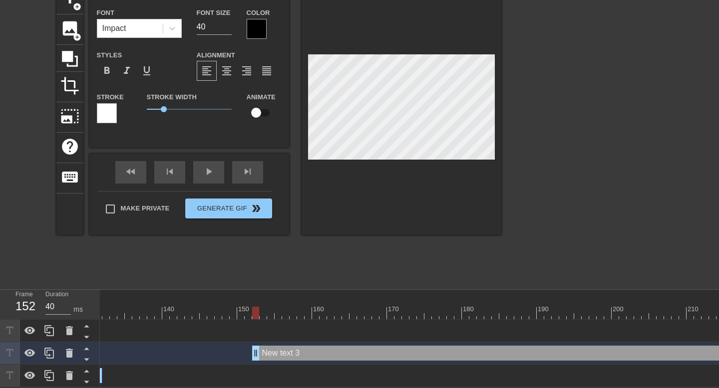
click at [85, 338] on icon at bounding box center [86, 338] width 5 height 2
type input "[PERSON_NAME]"
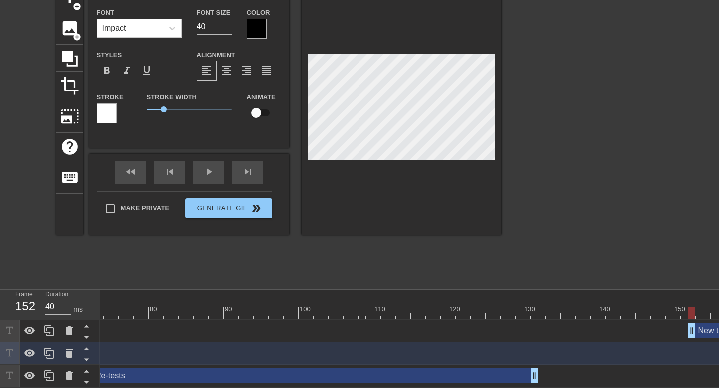
scroll to position [0, 563]
click at [265, 333] on div "New text 3 drag_handle drag_handle" at bounding box center [514, 331] width 1955 height 15
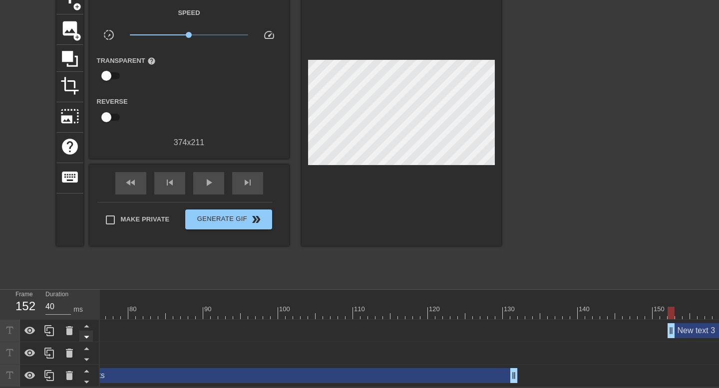
click at [87, 339] on icon at bounding box center [86, 337] width 12 height 12
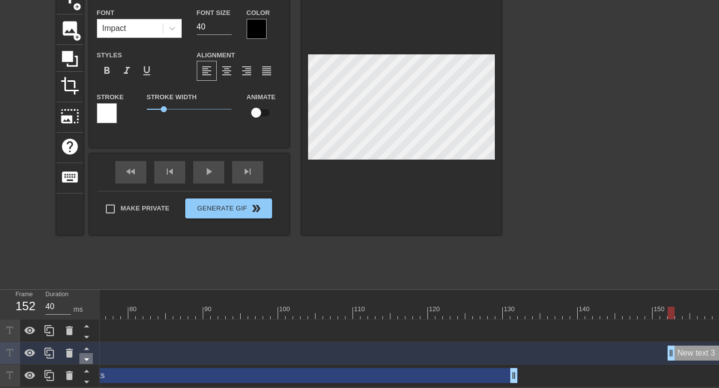
click at [87, 360] on icon at bounding box center [86, 359] width 12 height 12
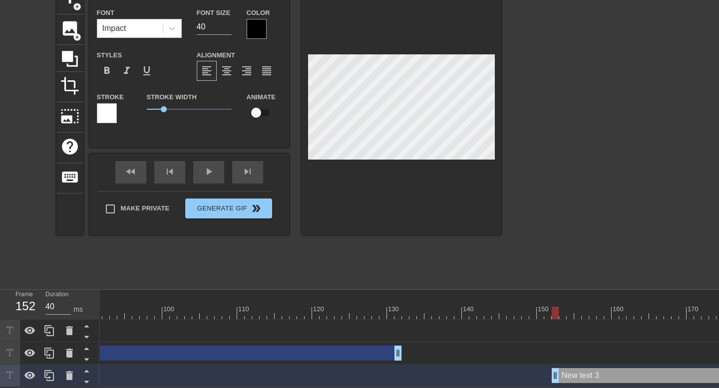
scroll to position [0, 709]
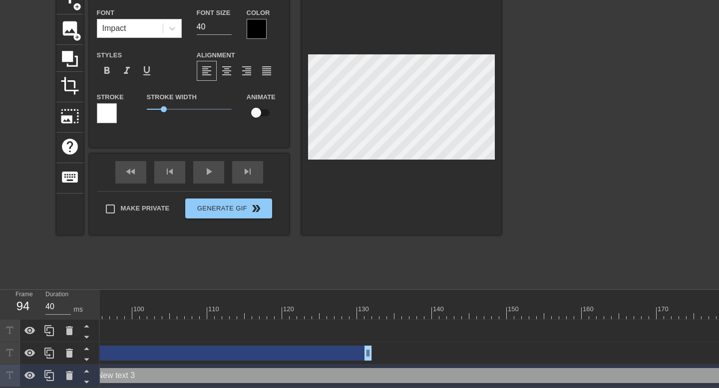
drag, startPoint x: 558, startPoint y: 376, endPoint x: 129, endPoint y: 379, distance: 429.4
click at [129, 379] on div "New text 3 drag_handle drag_handle" at bounding box center [499, 375] width 824 height 15
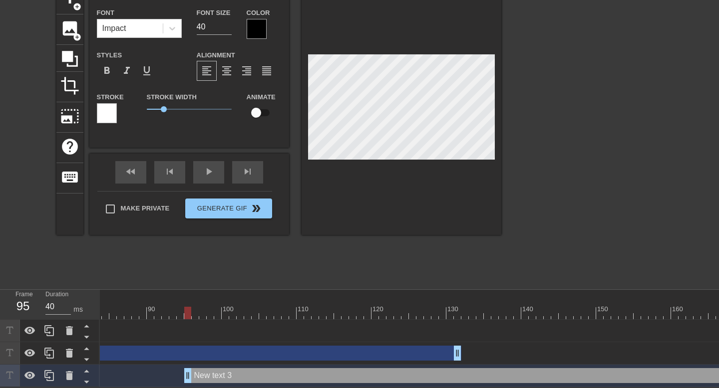
scroll to position [0, 530]
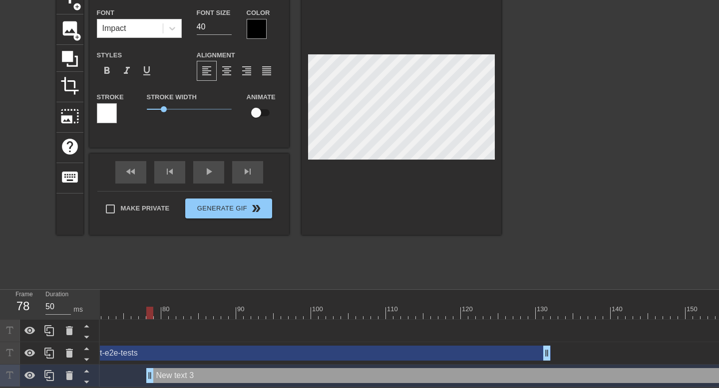
drag, startPoint x: 303, startPoint y: 373, endPoint x: 154, endPoint y: 363, distance: 149.6
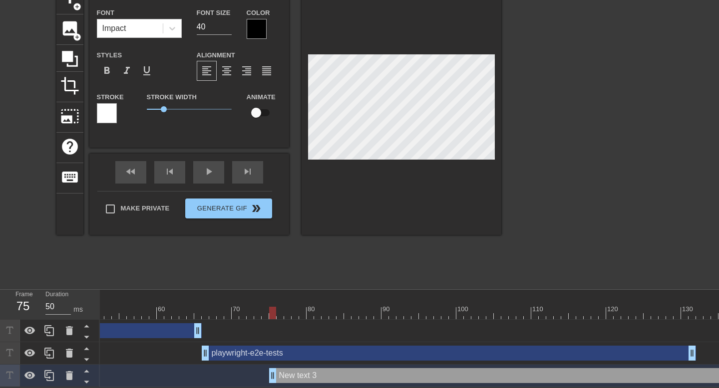
scroll to position [0, 375]
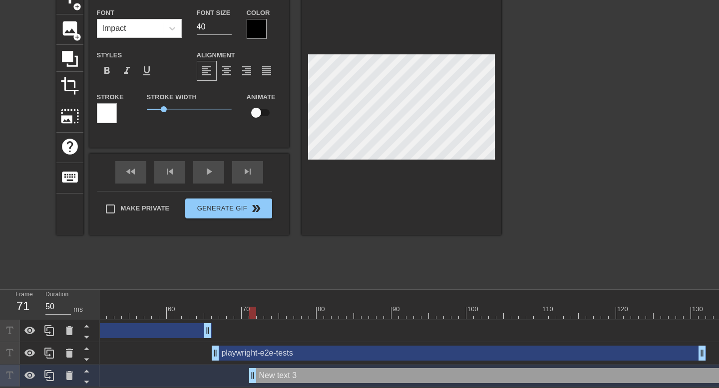
type input "40"
drag, startPoint x: 322, startPoint y: 375, endPoint x: 256, endPoint y: 375, distance: 65.9
click at [256, 375] on div "New text 3 drag_handle drag_handle" at bounding box center [624, 375] width 824 height 15
type input "M"
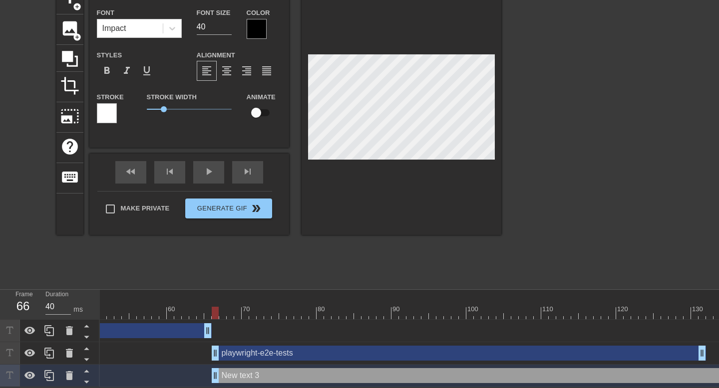
type textarea "M"
type input "Ma"
type textarea "Ma"
type input "Mat"
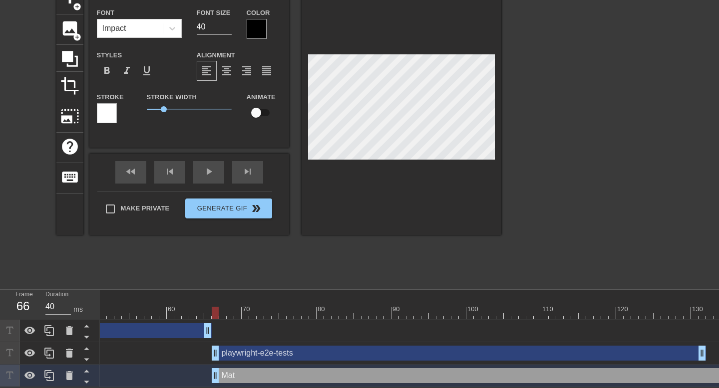
type textarea "Math"
type input "Mathi"
type textarea "[PERSON_NAME]"
type input "[PERSON_NAME]"
type textarea "[PERSON_NAME]"
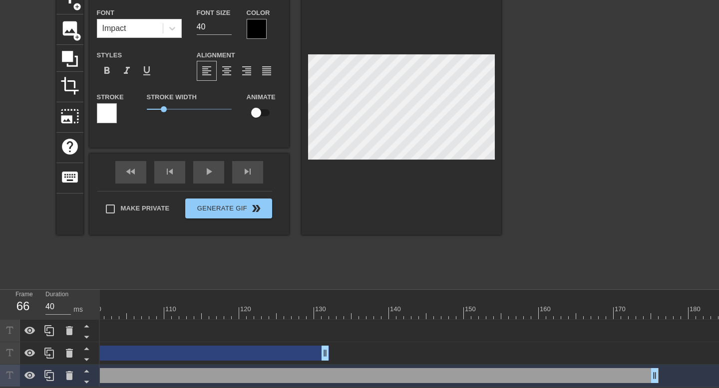
scroll to position [0, 818]
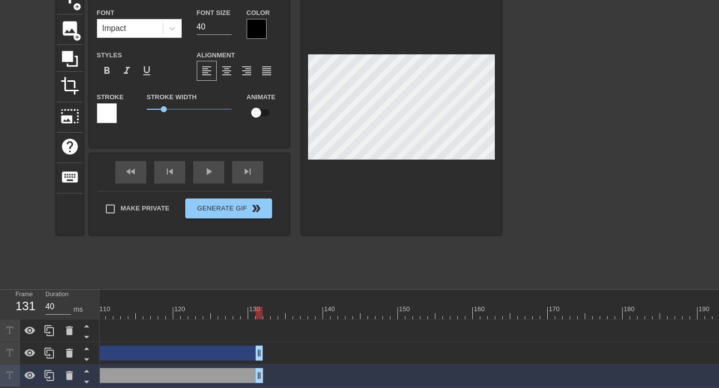
drag, startPoint x: 590, startPoint y: 374, endPoint x: 261, endPoint y: 366, distance: 328.6
click at [261, 366] on div "[PERSON_NAME] drag_handle drag_handle" at bounding box center [259, 376] width 1955 height 22
click at [72, 86] on span "crop" at bounding box center [69, 85] width 19 height 19
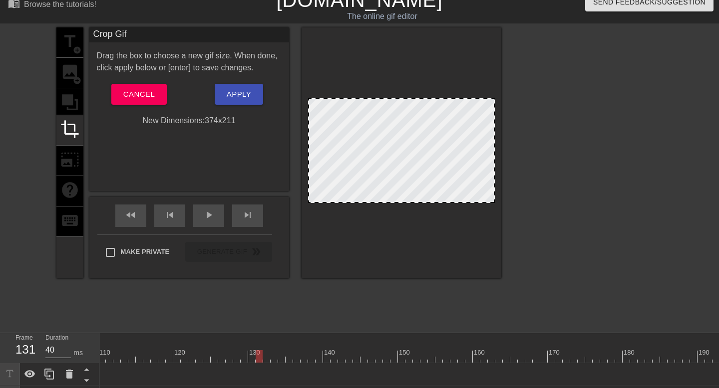
scroll to position [9, 0]
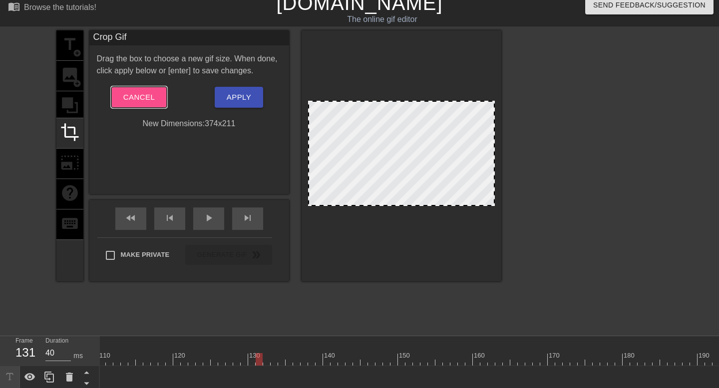
click at [131, 95] on span "Cancel" at bounding box center [138, 97] width 31 height 13
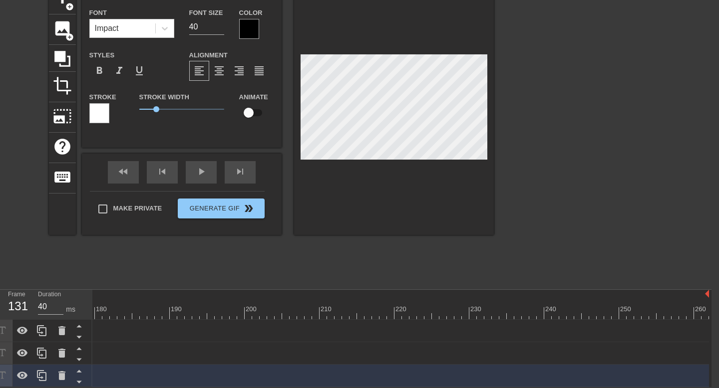
scroll to position [0, 1337]
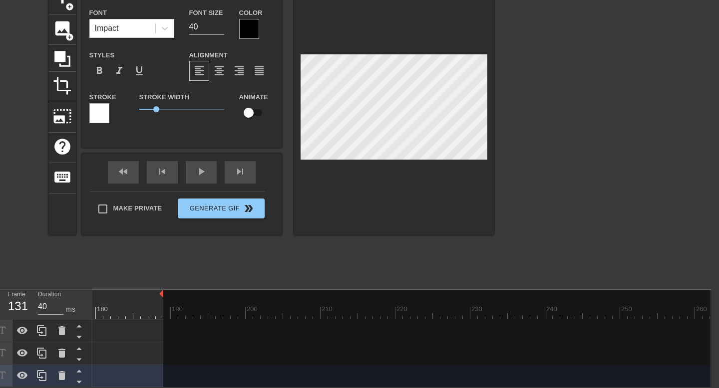
drag, startPoint x: 706, startPoint y: 293, endPoint x: 116, endPoint y: 299, distance: 589.7
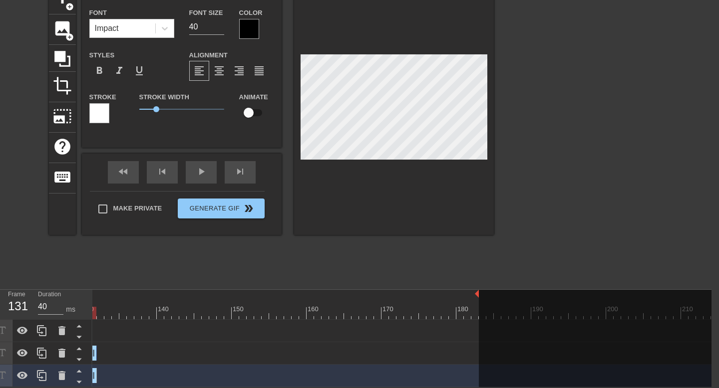
scroll to position [0, 944]
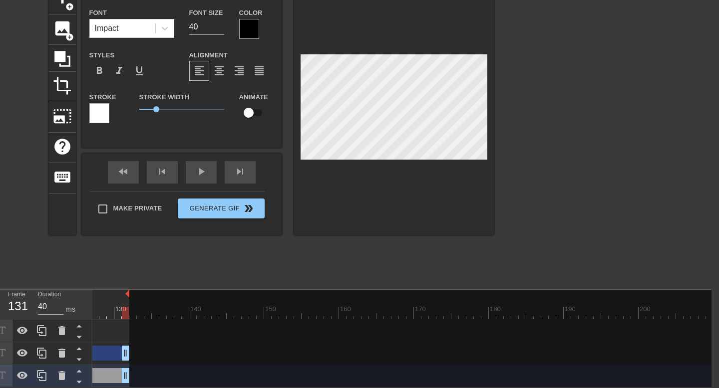
drag, startPoint x: 509, startPoint y: 293, endPoint x: 129, endPoint y: 273, distance: 381.0
click at [129, 273] on div "menu_book Browse the tutorials! [DOMAIN_NAME] The online gif editor Send Feedba…" at bounding box center [352, 166] width 719 height 443
click at [194, 172] on div "play_arrow" at bounding box center [201, 172] width 31 height 22
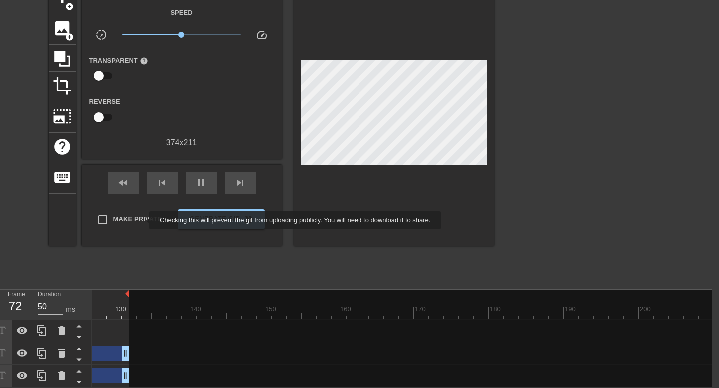
type input "40"
click at [143, 221] on span "Make Private" at bounding box center [137, 220] width 49 height 10
click at [113, 221] on input "Make Private" at bounding box center [102, 220] width 21 height 21
checkbox input "true"
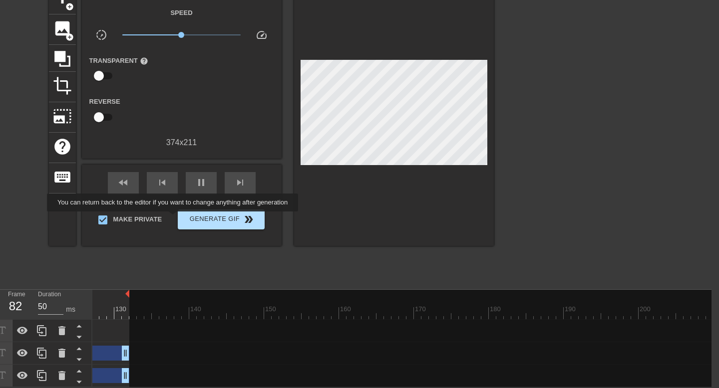
type input "40"
click at [215, 219] on span "Generate Gif double_arrow" at bounding box center [221, 220] width 78 height 12
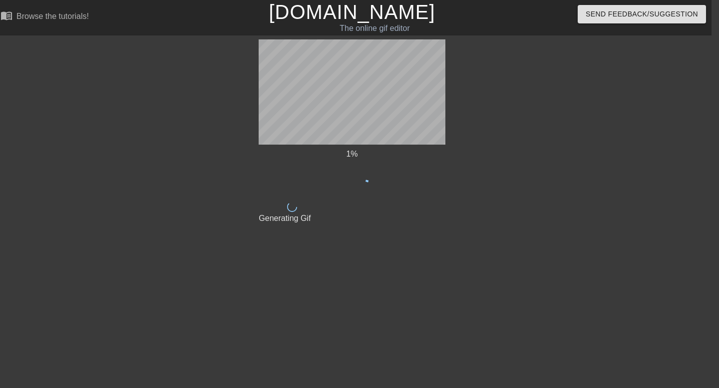
scroll to position [0, 7]
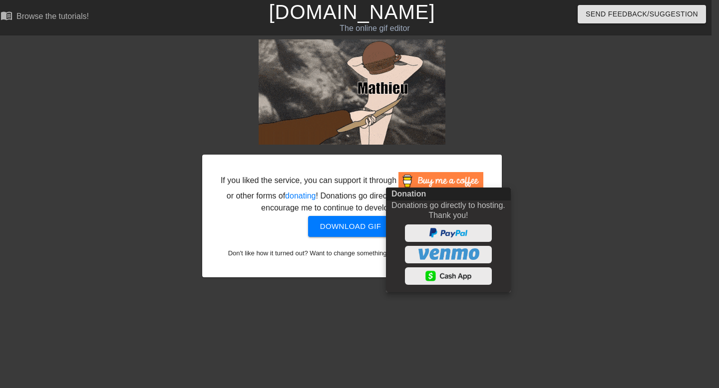
click at [339, 242] on div at bounding box center [359, 194] width 719 height 388
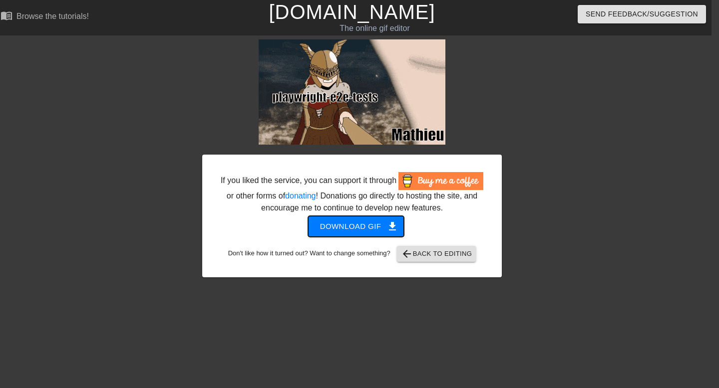
click at [351, 233] on span "Download gif get_app" at bounding box center [356, 226] width 72 height 13
